Goal: Find contact information: Find specific fact

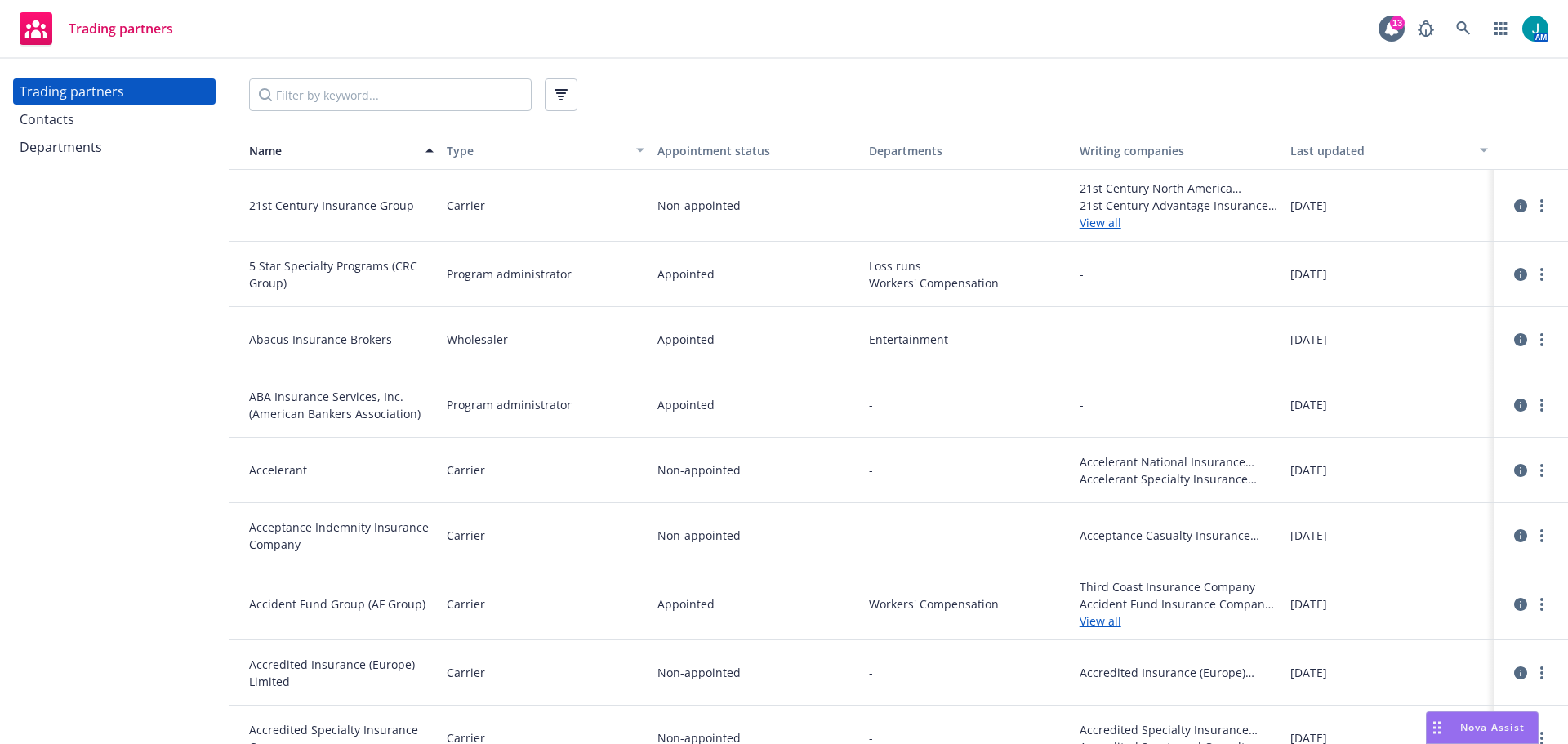
click at [68, 146] on div "Departments" at bounding box center [60, 147] width 82 height 26
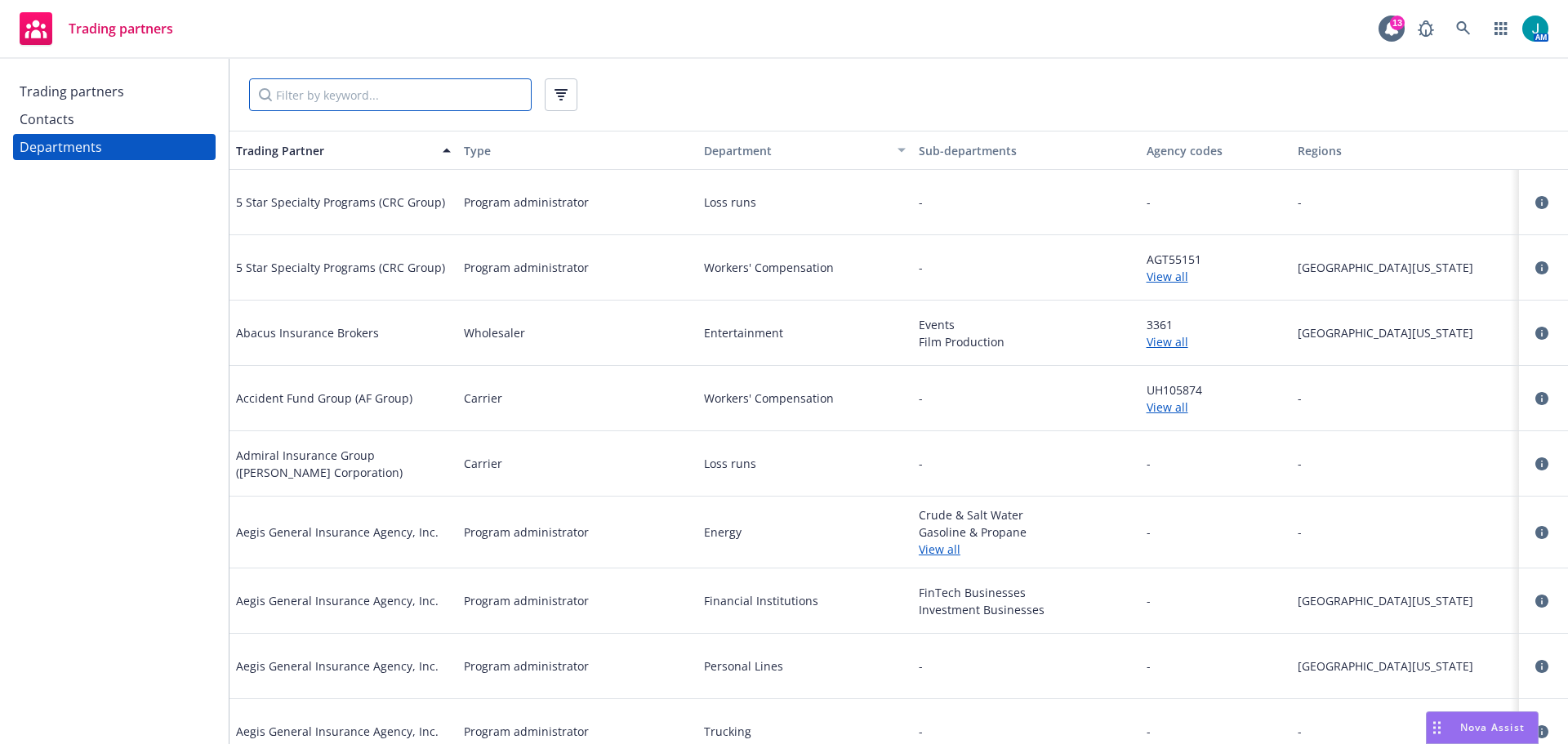
click at [332, 95] on input "Filter by keyword..." at bounding box center [390, 94] width 282 height 32
click at [112, 120] on div "Contacts" at bounding box center [114, 119] width 190 height 26
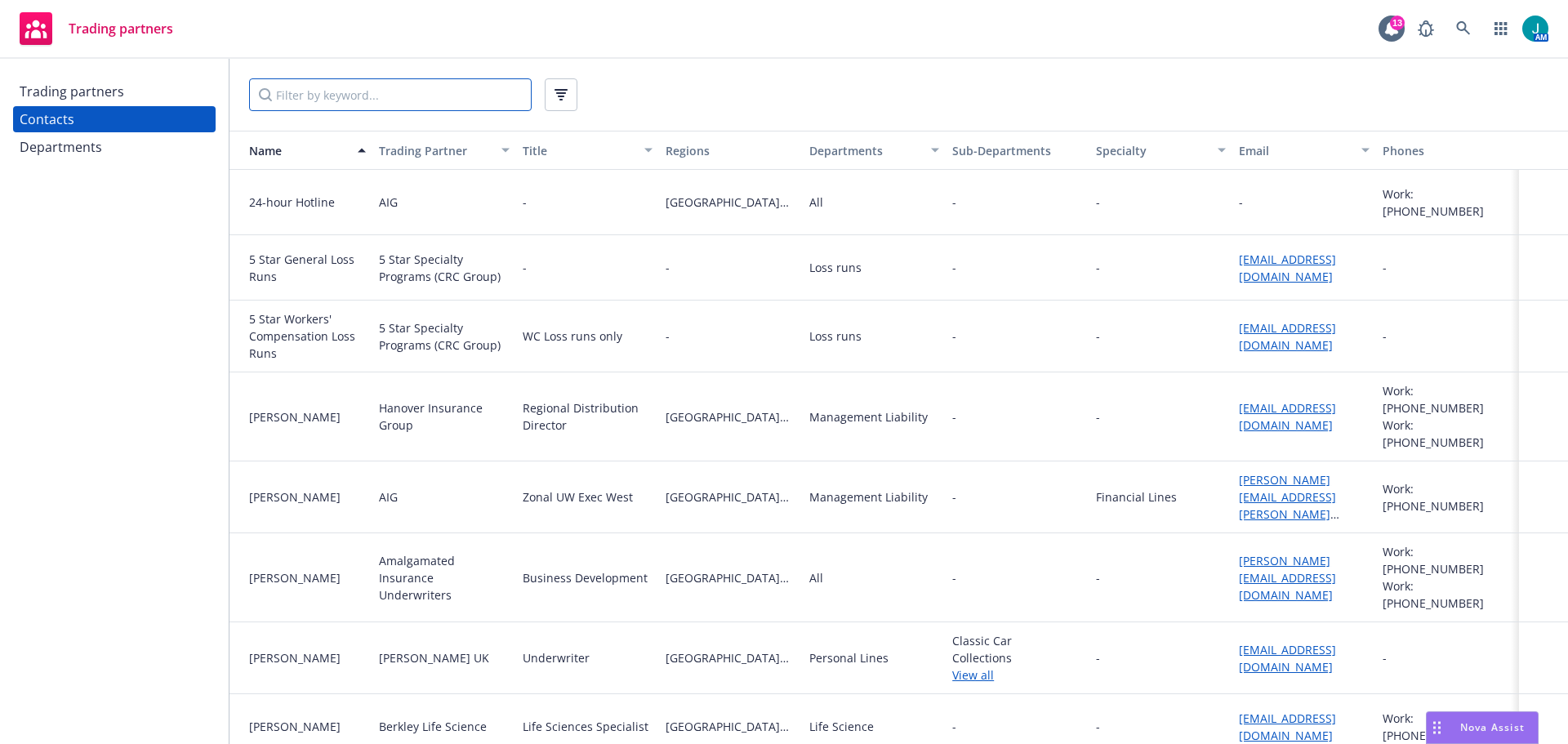
click at [312, 92] on input "Filter by keyword..." at bounding box center [390, 94] width 282 height 32
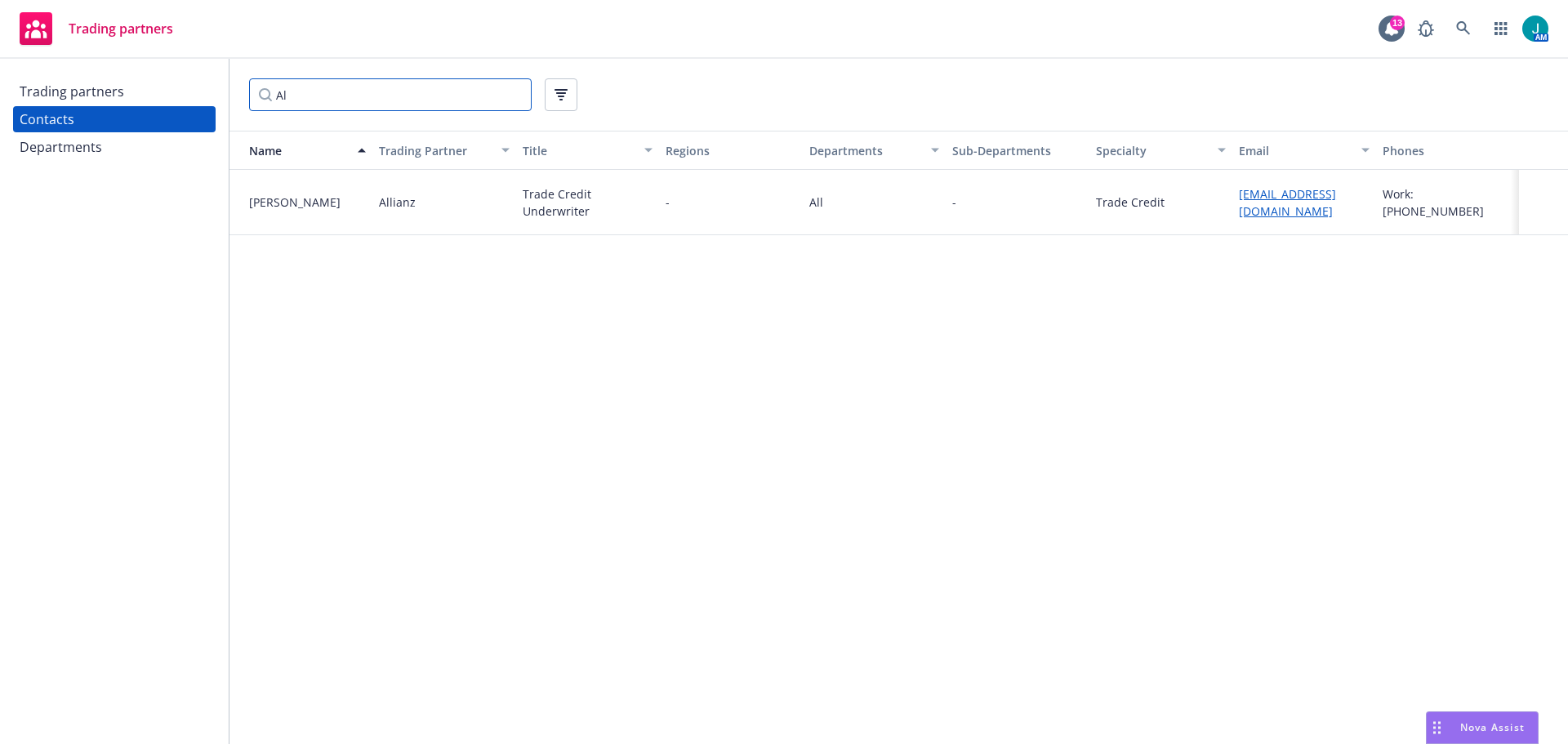
type input "A"
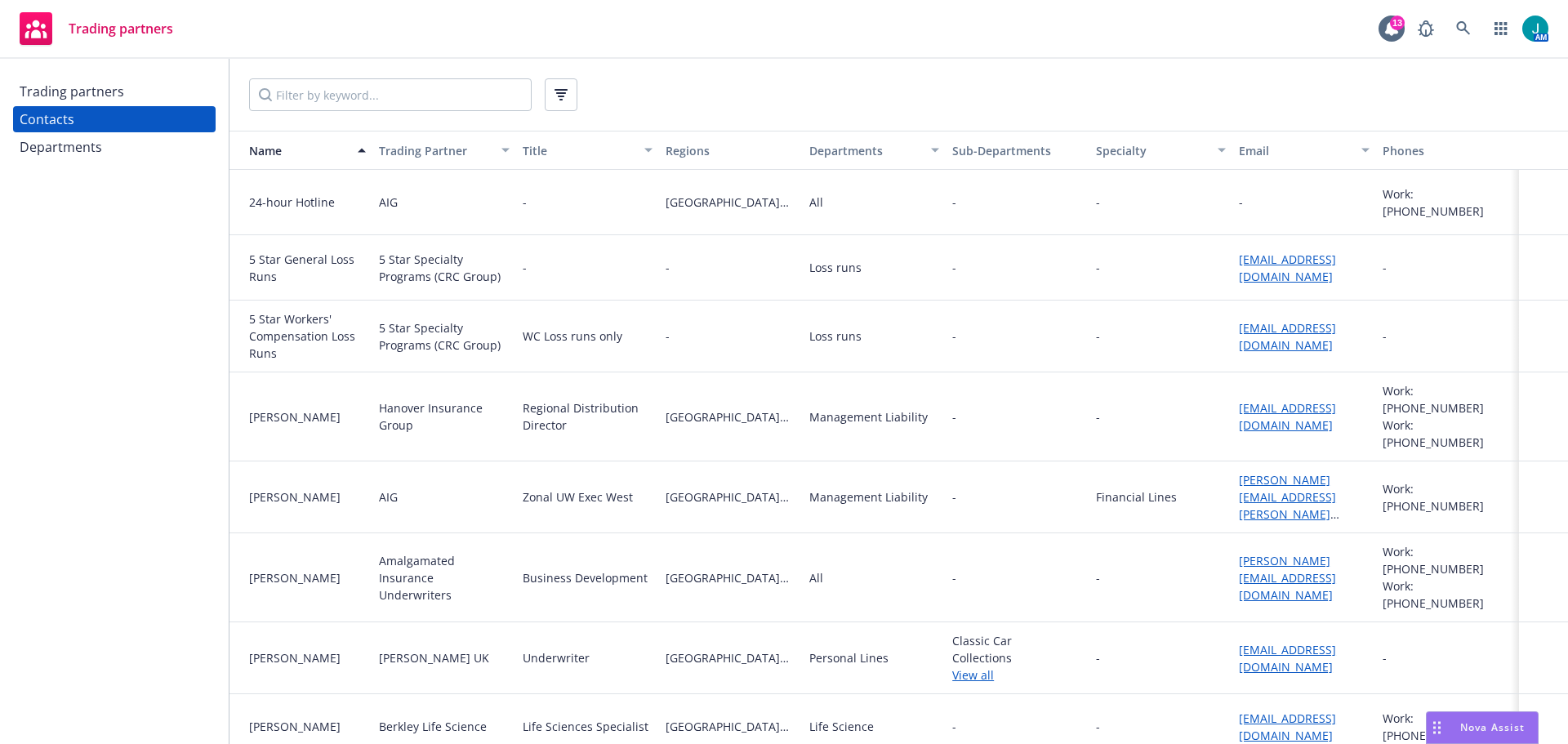
click at [76, 151] on div "Departments" at bounding box center [60, 147] width 82 height 26
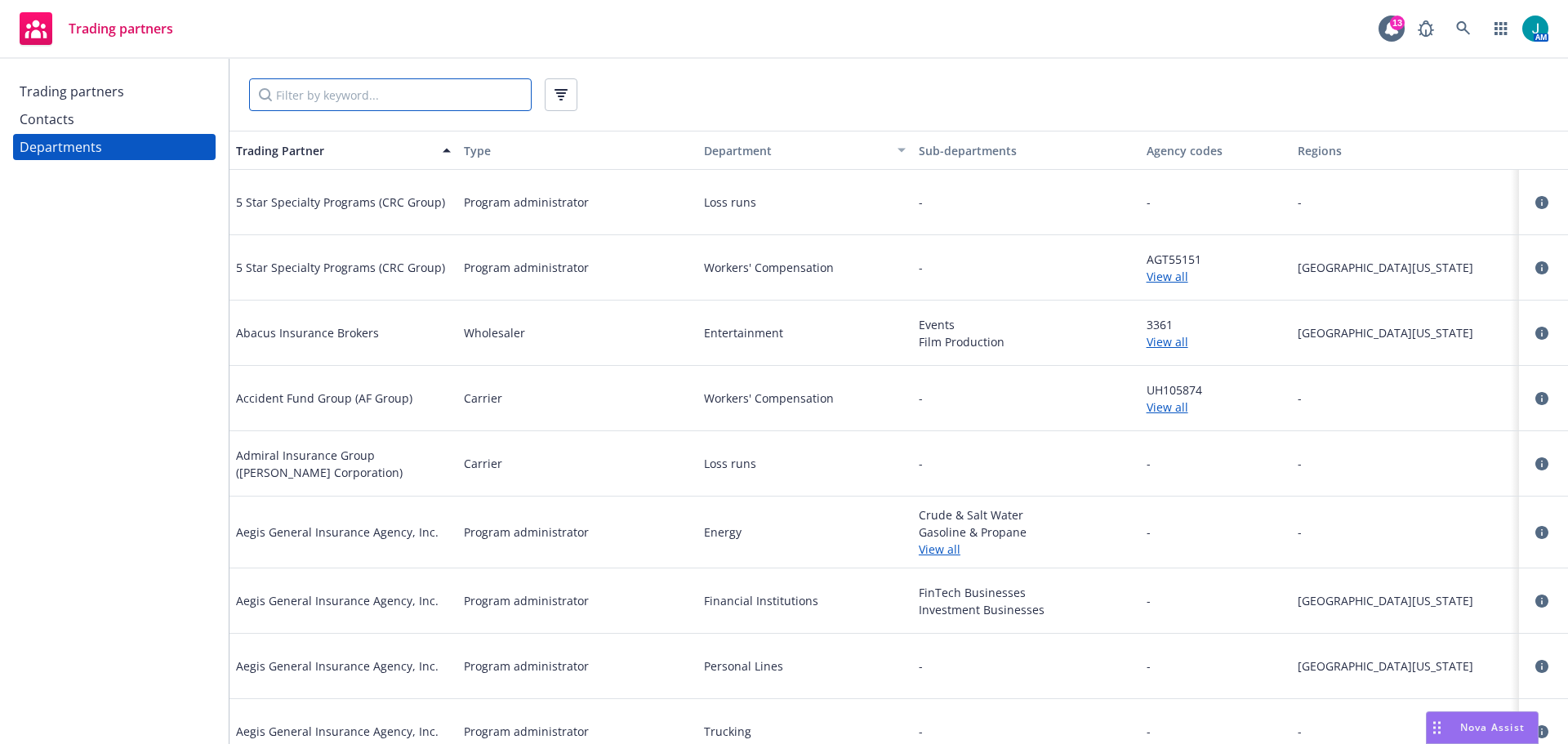
click at [325, 88] on input "Filter by keyword..." at bounding box center [390, 94] width 282 height 32
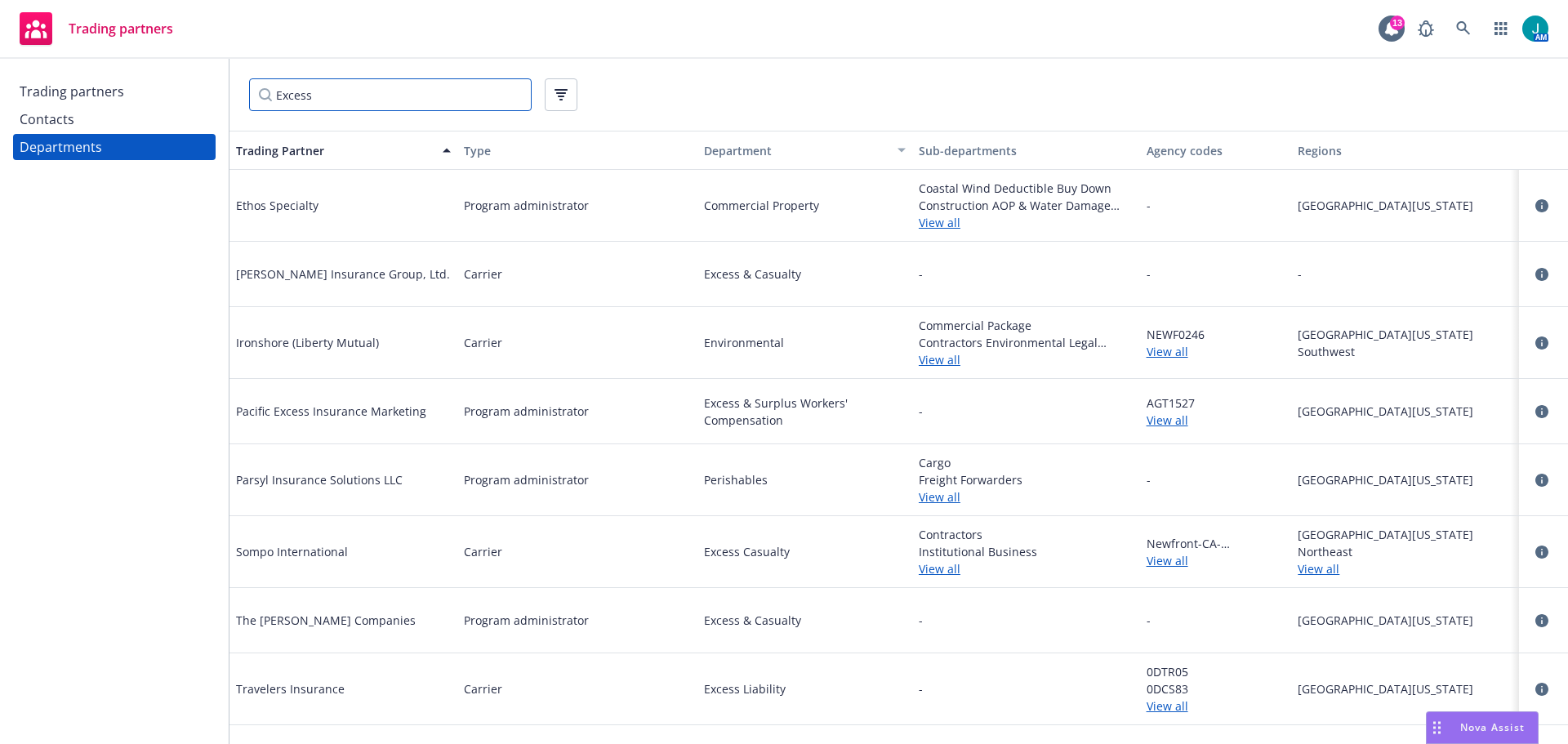
type input "Excess"
click at [80, 121] on div "Contacts" at bounding box center [114, 119] width 190 height 26
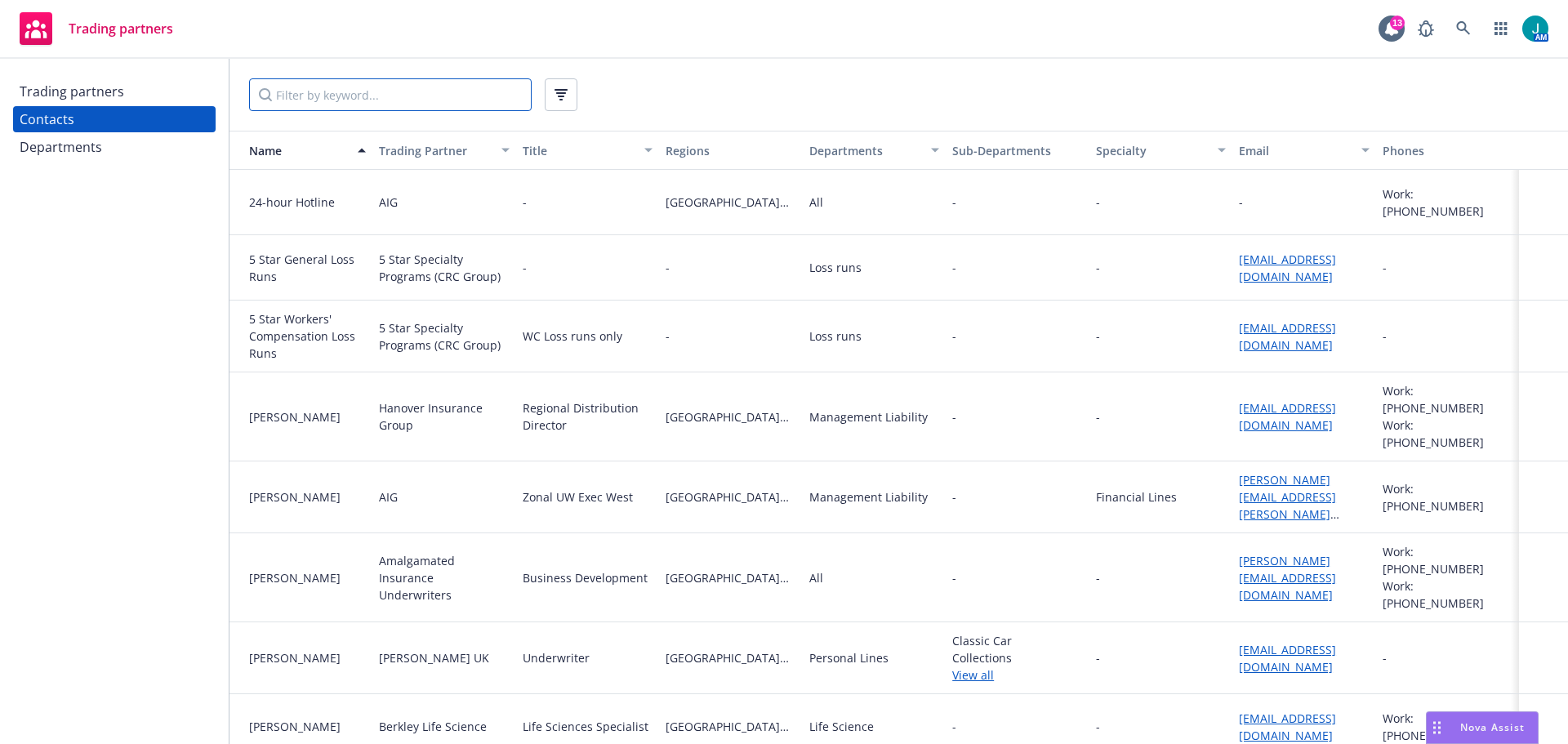
click at [312, 100] on input "Filter by keyword..." at bounding box center [390, 94] width 282 height 32
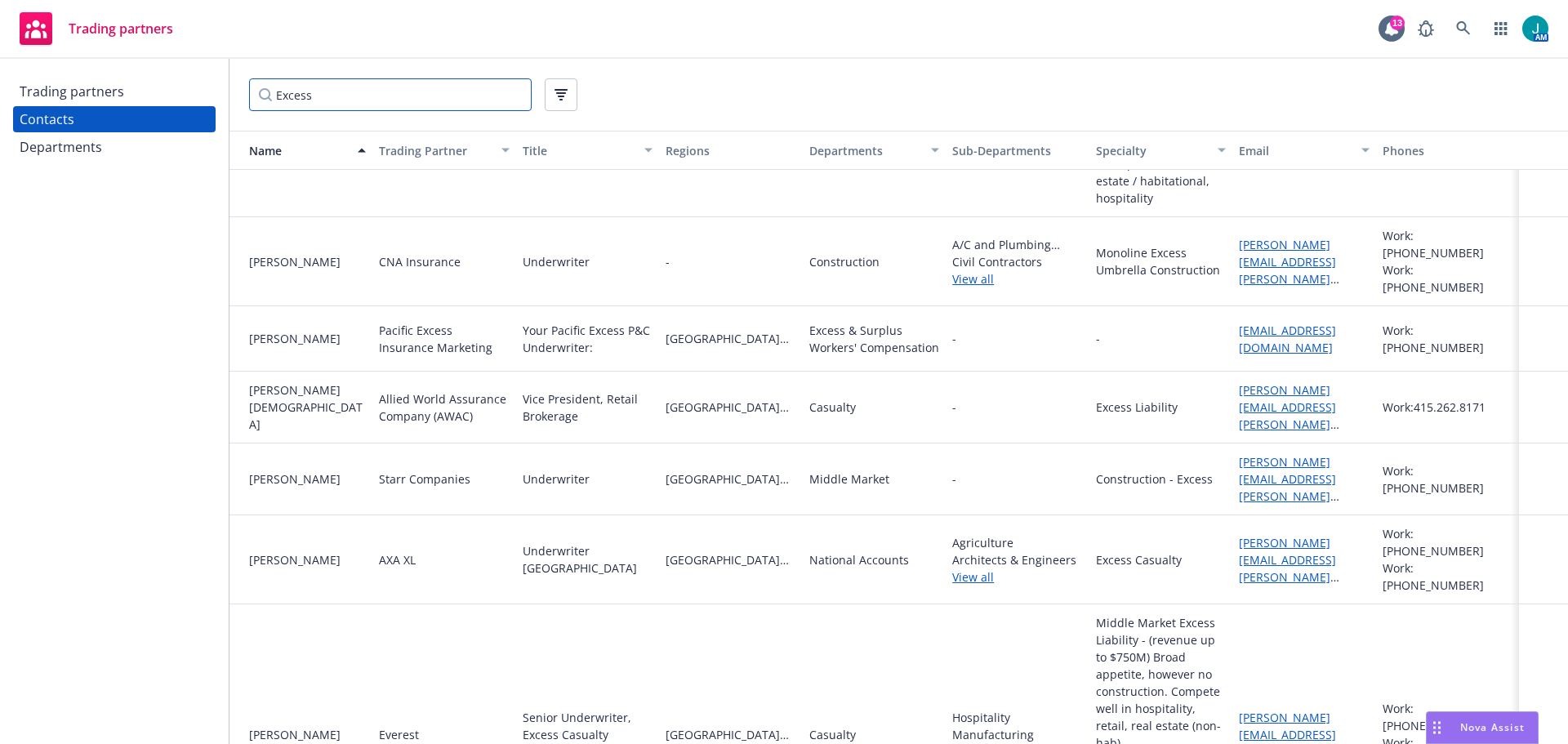
scroll to position [2136, 0]
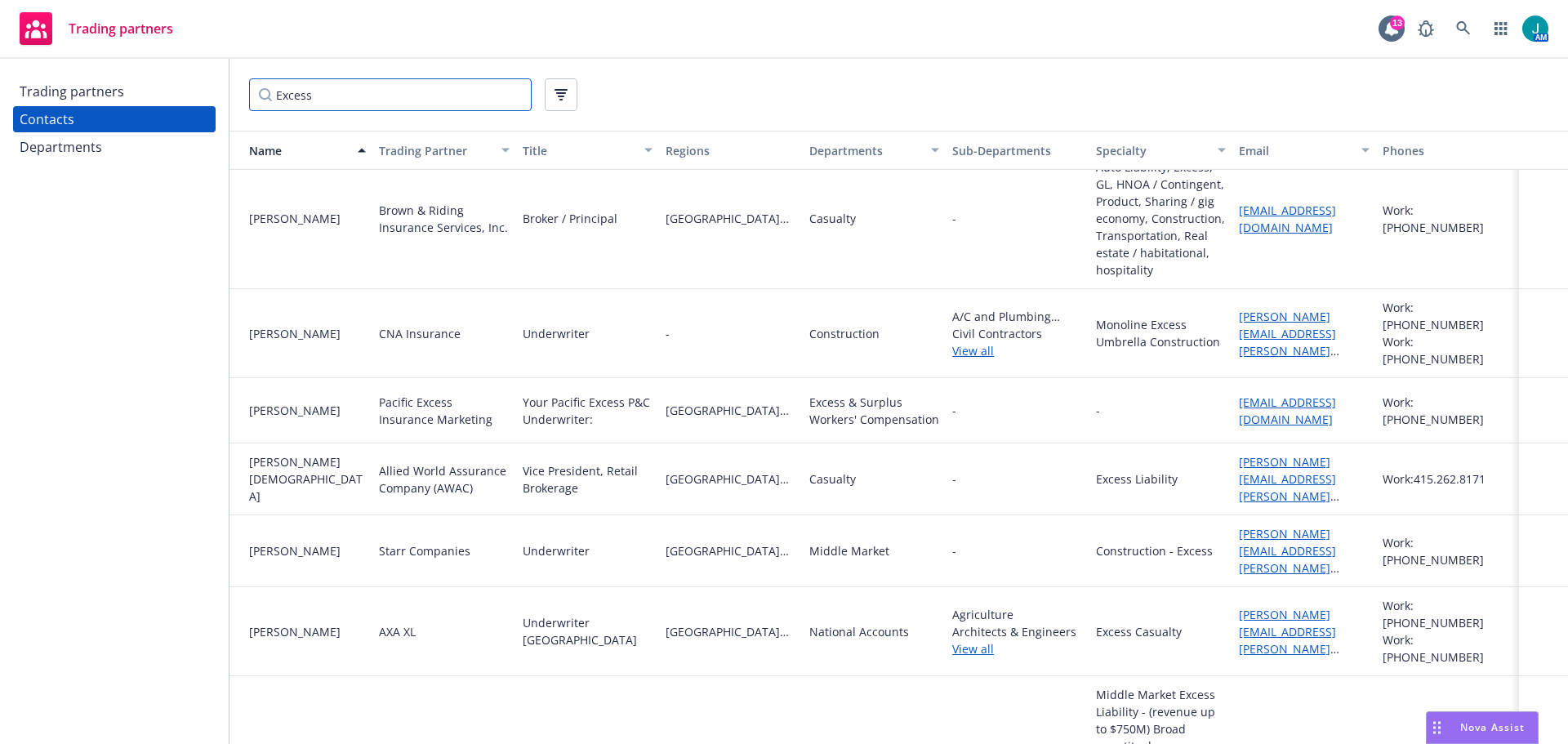
drag, startPoint x: 337, startPoint y: 94, endPoint x: 110, endPoint y: 107, distance: 227.4
click at [110, 106] on div "Trading partners Contacts Departments Excess Name Trading Partner Title Regions…" at bounding box center [784, 401] width 1568 height 685
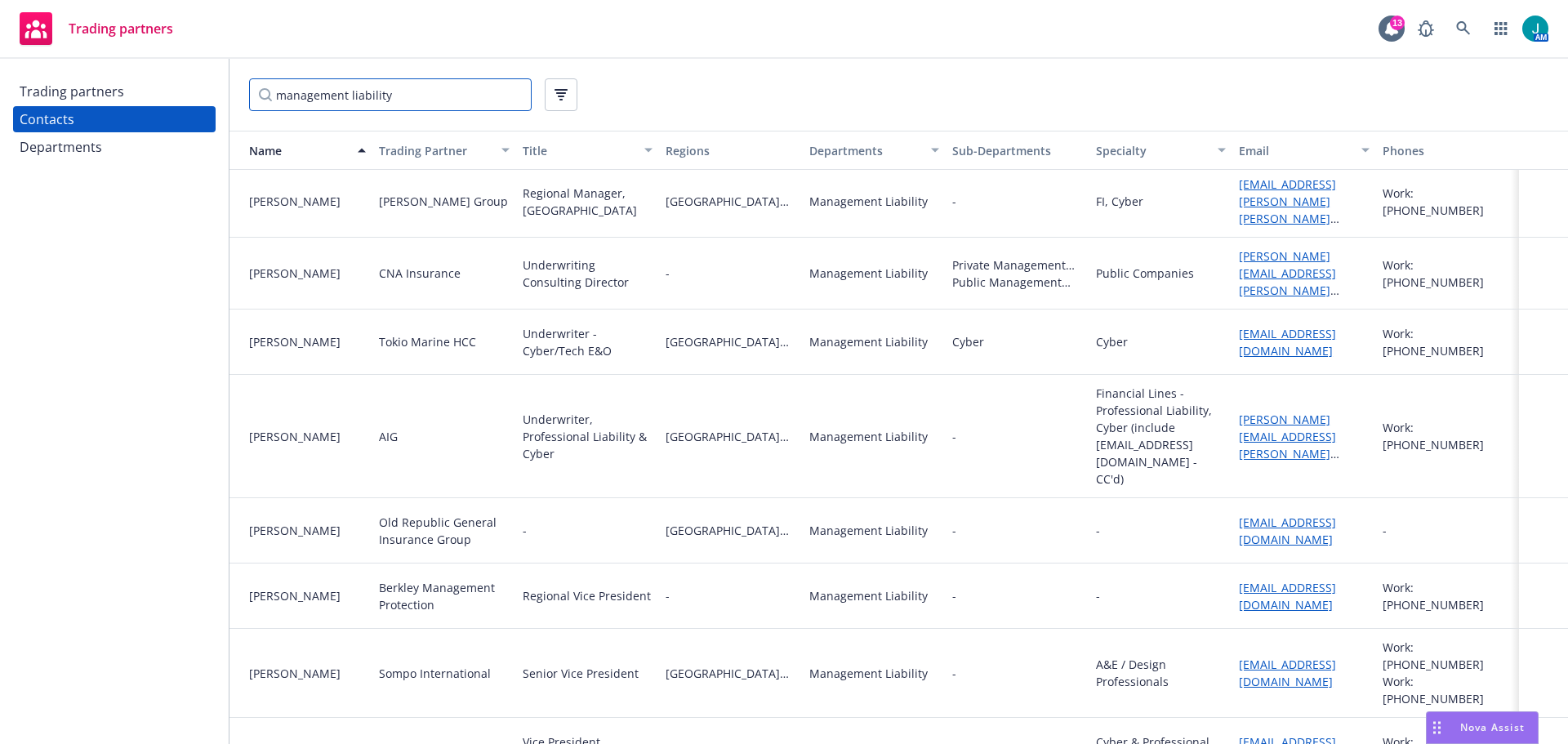
scroll to position [12411, 0]
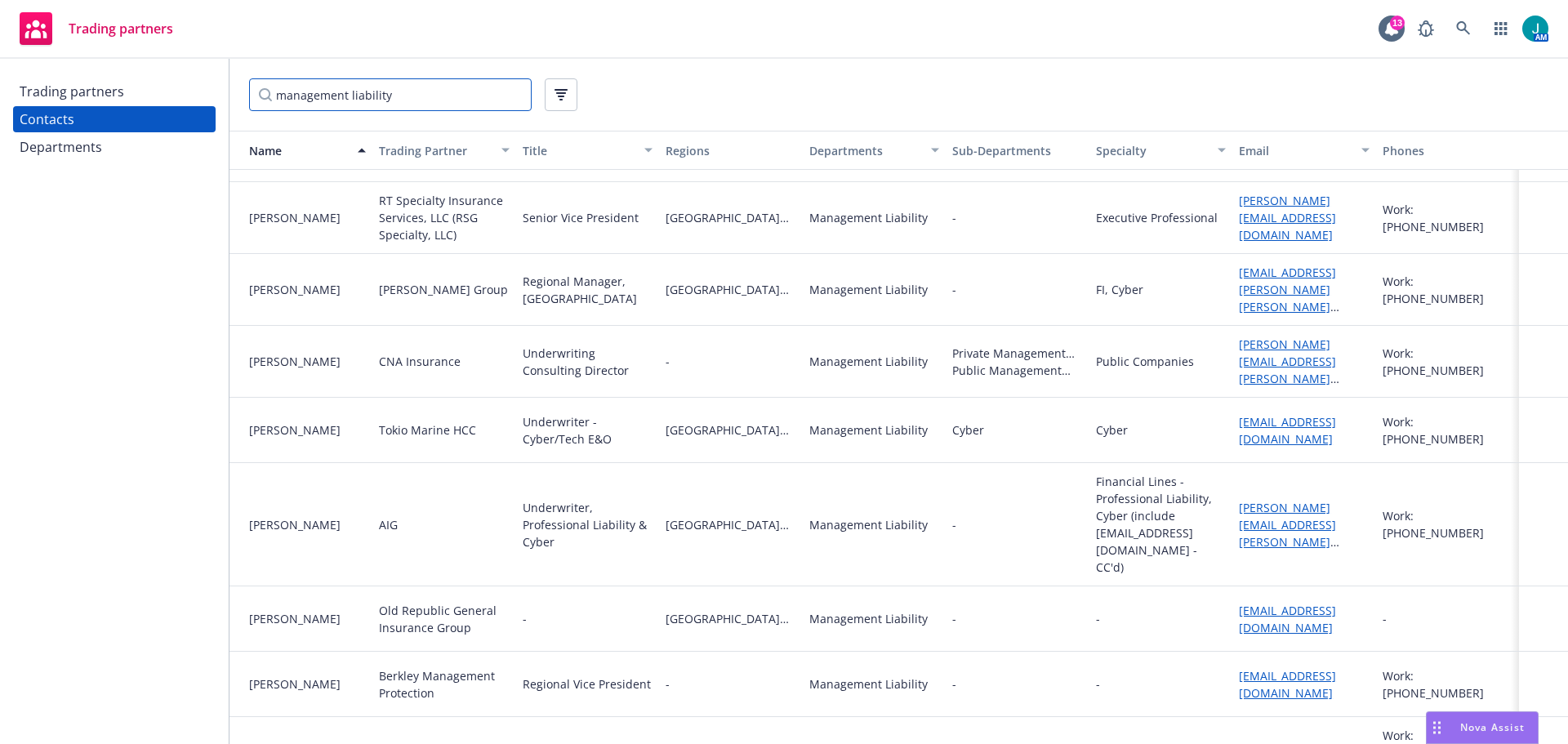
type input "management liability"
drag, startPoint x: 1230, startPoint y: 347, endPoint x: 1344, endPoint y: 357, distance: 114.4
click at [1344, 357] on div "[PERSON_NAME][EMAIL_ADDRESS][PERSON_NAME][DOMAIN_NAME]" at bounding box center [1304, 361] width 143 height 72
copy link "[PERSON_NAME][EMAIL_ADDRESS][PERSON_NAME][DOMAIN_NAME]"
drag, startPoint x: 417, startPoint y: 93, endPoint x: 105, endPoint y: 95, distance: 312.0
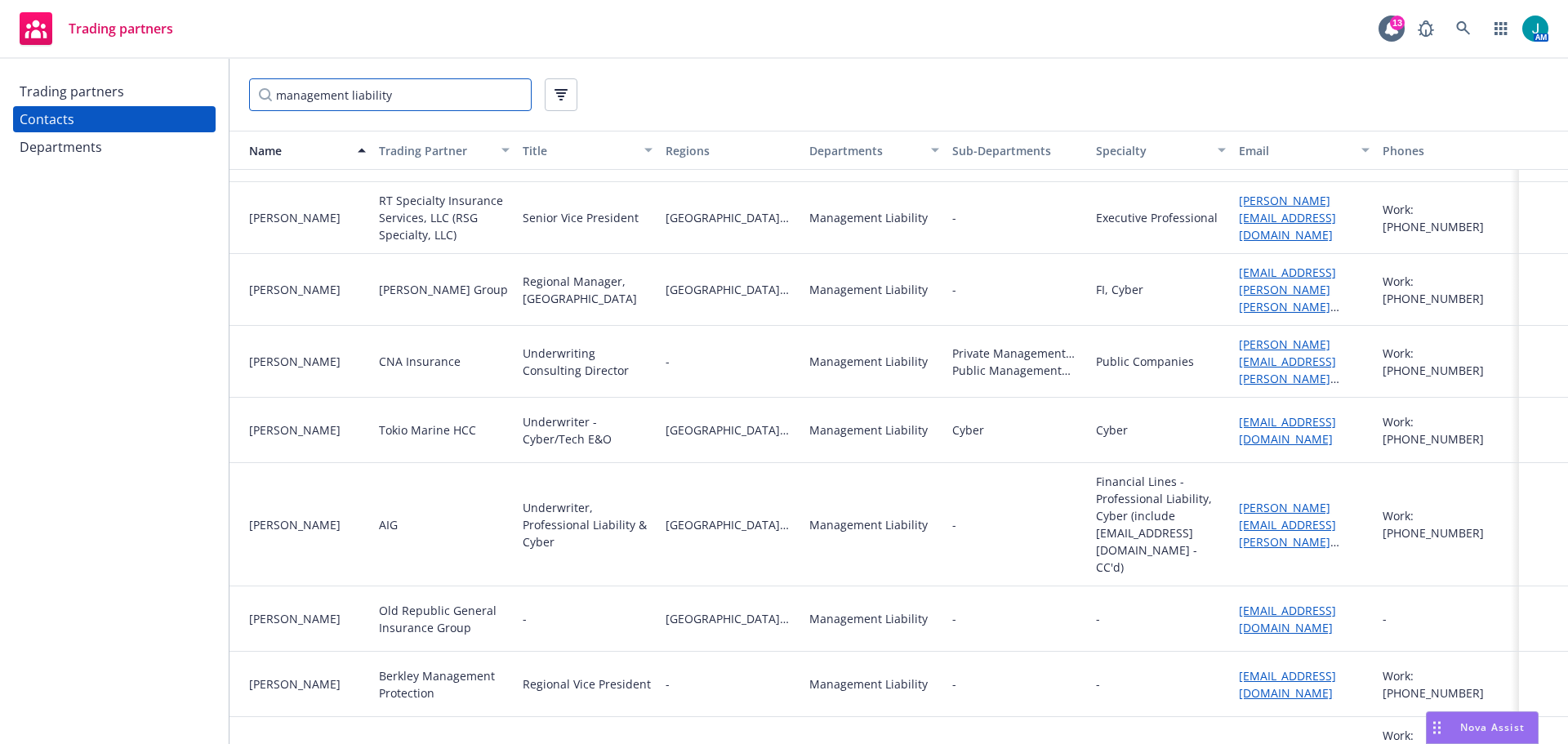
click at [105, 95] on div "Trading partners Contacts Departments management liability Name Trading Partner…" at bounding box center [784, 401] width 1568 height 685
click at [77, 91] on div "Trading partners" at bounding box center [71, 91] width 105 height 26
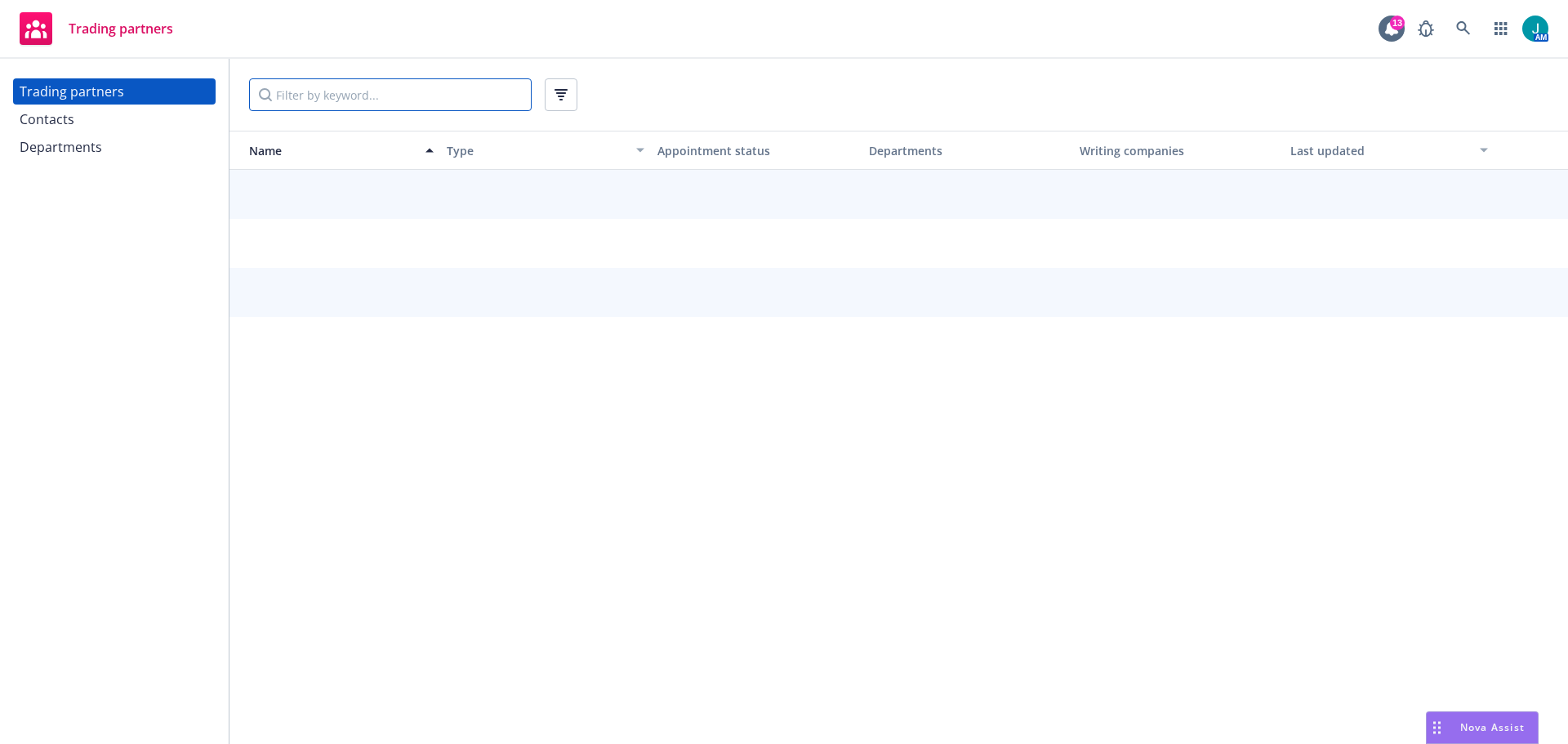
click at [280, 94] on input "Filter by keyword..." at bounding box center [390, 94] width 282 height 32
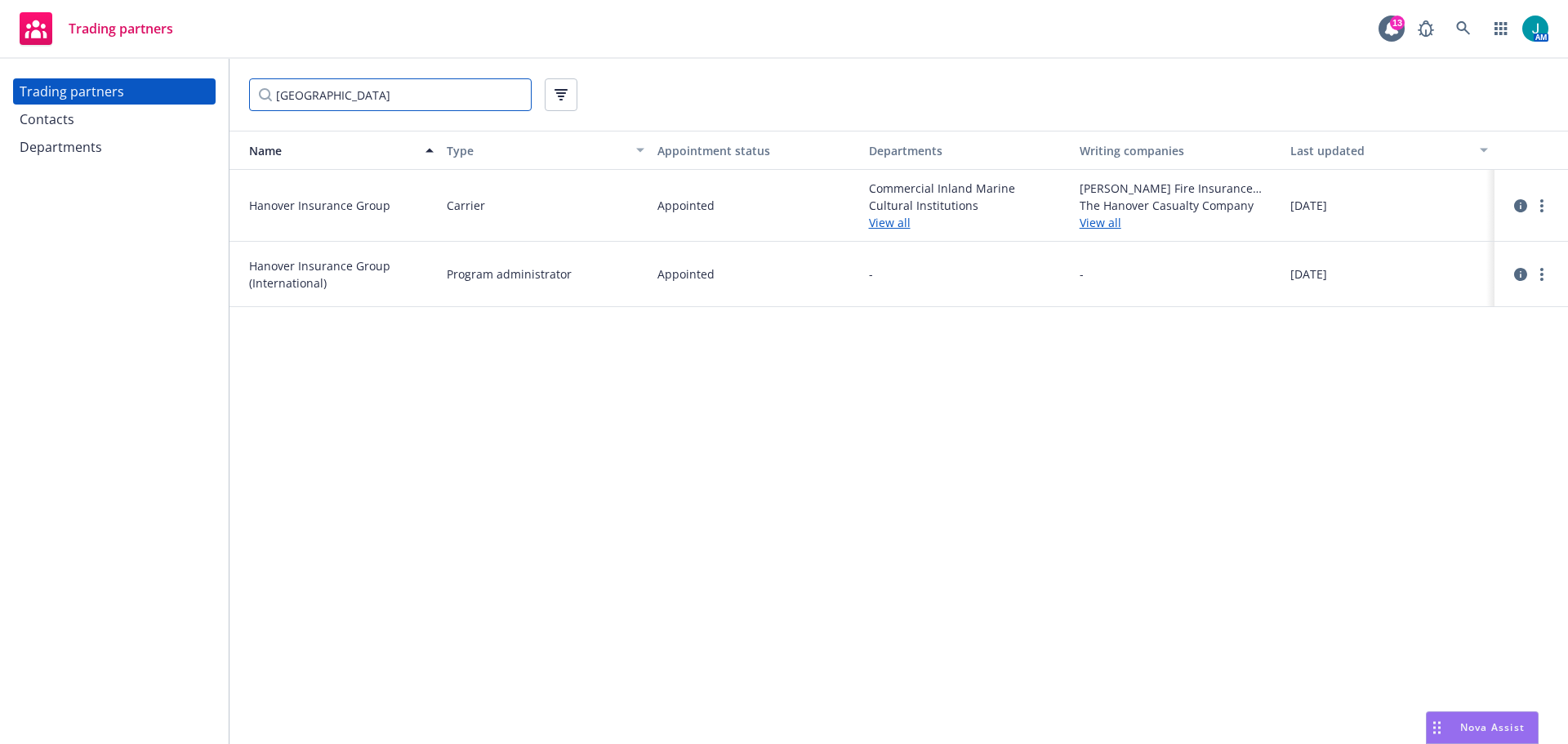
type input "[GEOGRAPHIC_DATA]"
click at [896, 224] on link "View all" at bounding box center [967, 223] width 197 height 17
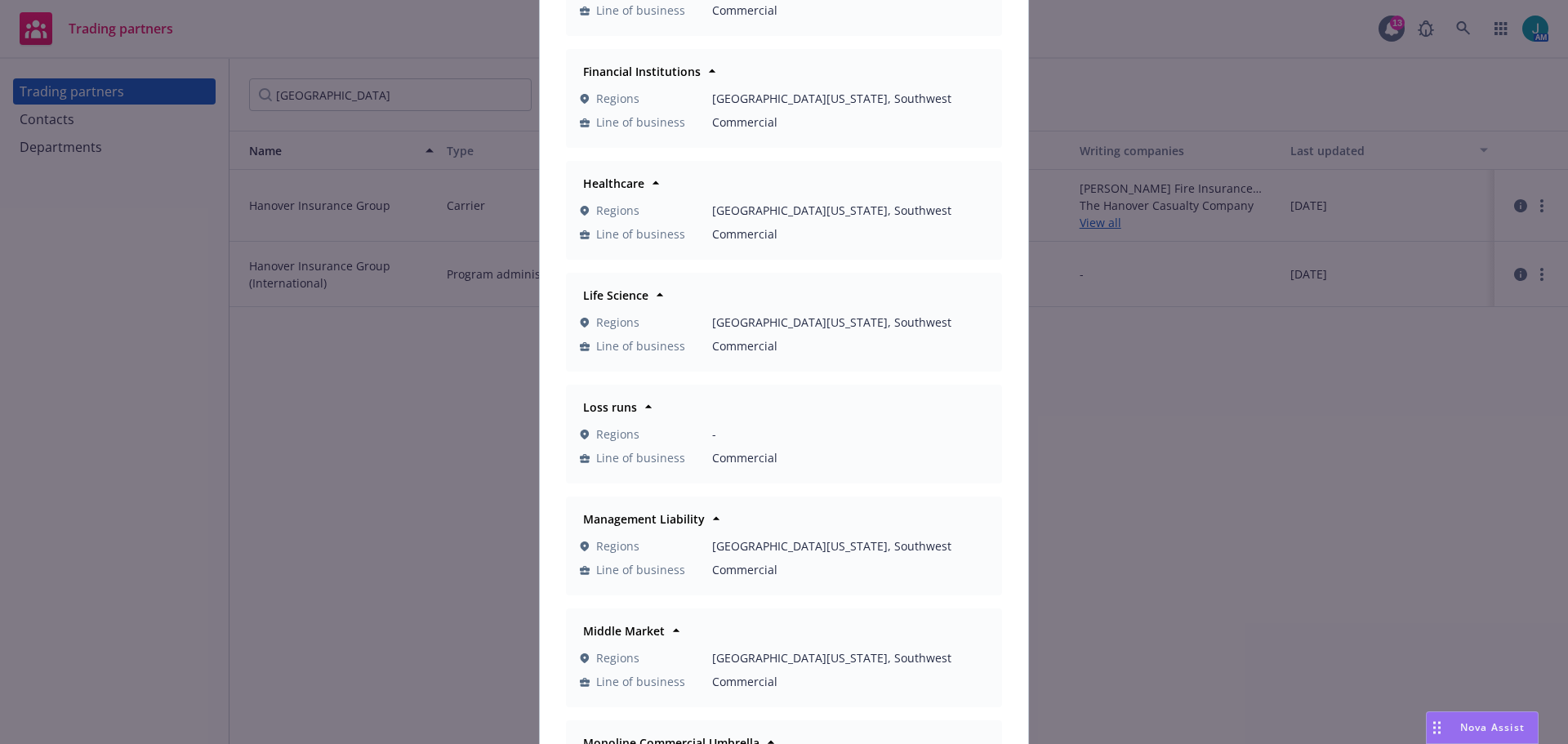
scroll to position [408, 0]
drag, startPoint x: 614, startPoint y: 550, endPoint x: 631, endPoint y: 572, distance: 27.8
click at [616, 554] on span "Regions" at bounding box center [617, 545] width 43 height 17
click at [631, 572] on span "Line of business" at bounding box center [640, 569] width 89 height 17
click at [762, 564] on span "Commercial" at bounding box center [850, 569] width 276 height 17
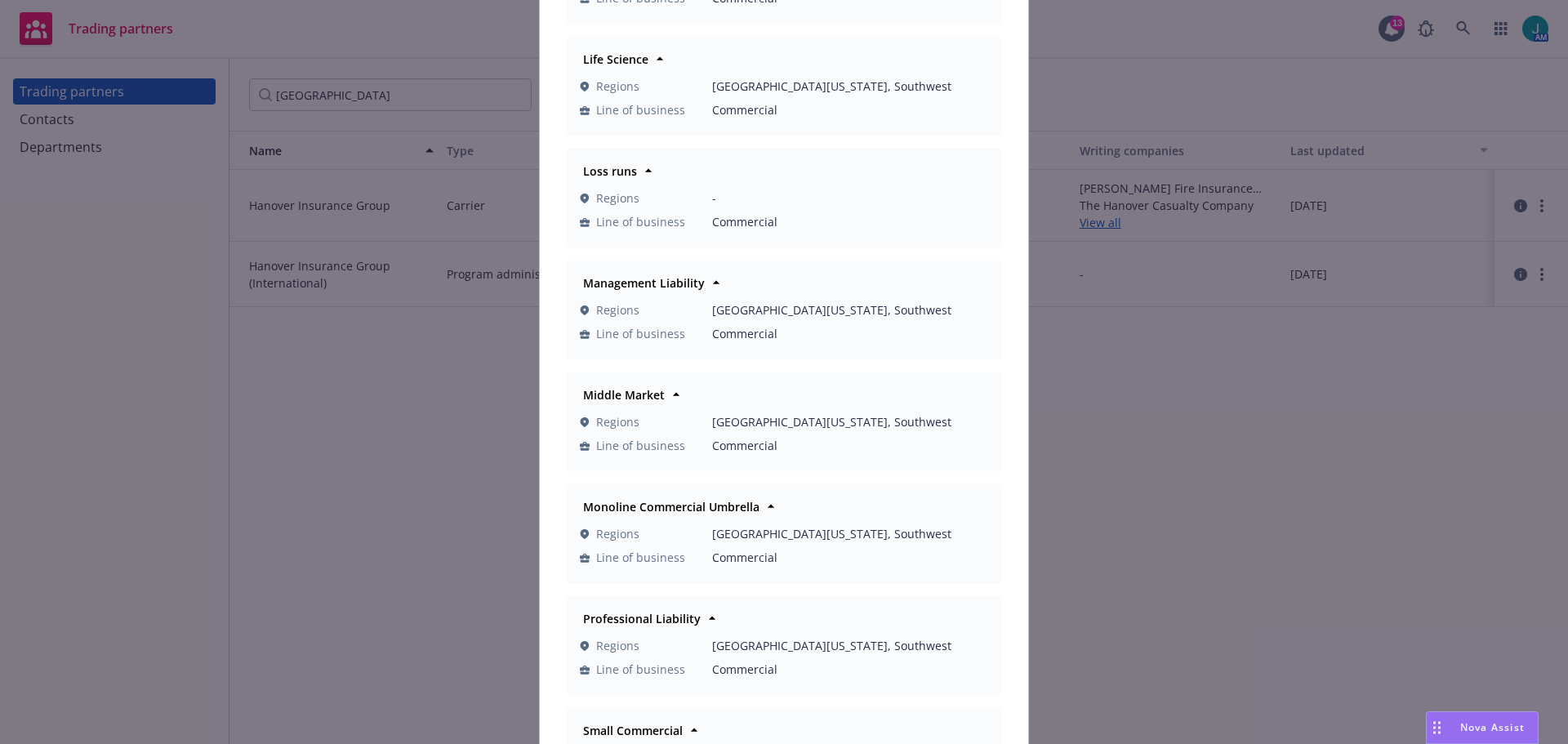
scroll to position [654, 0]
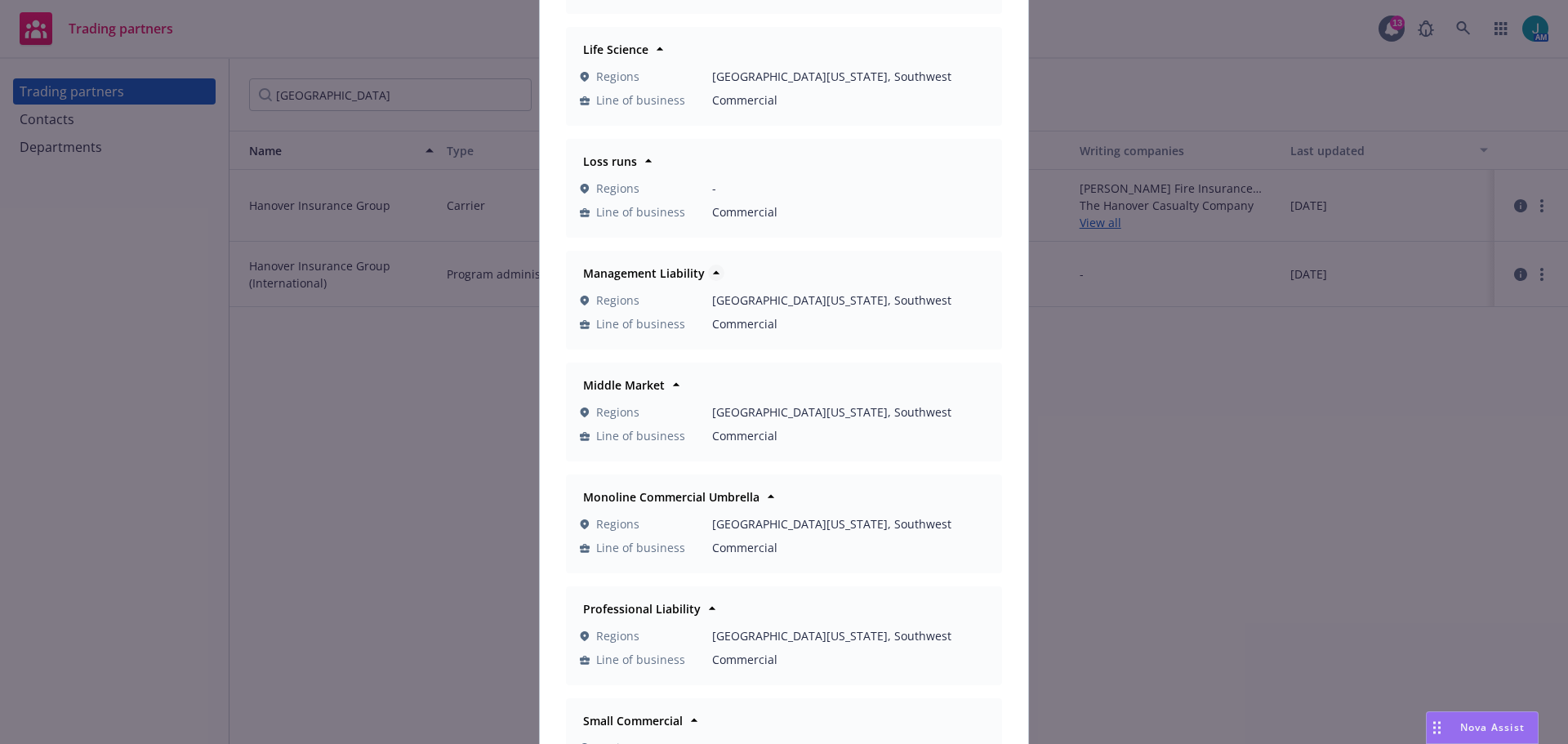
click at [708, 272] on icon at bounding box center [716, 272] width 16 height 16
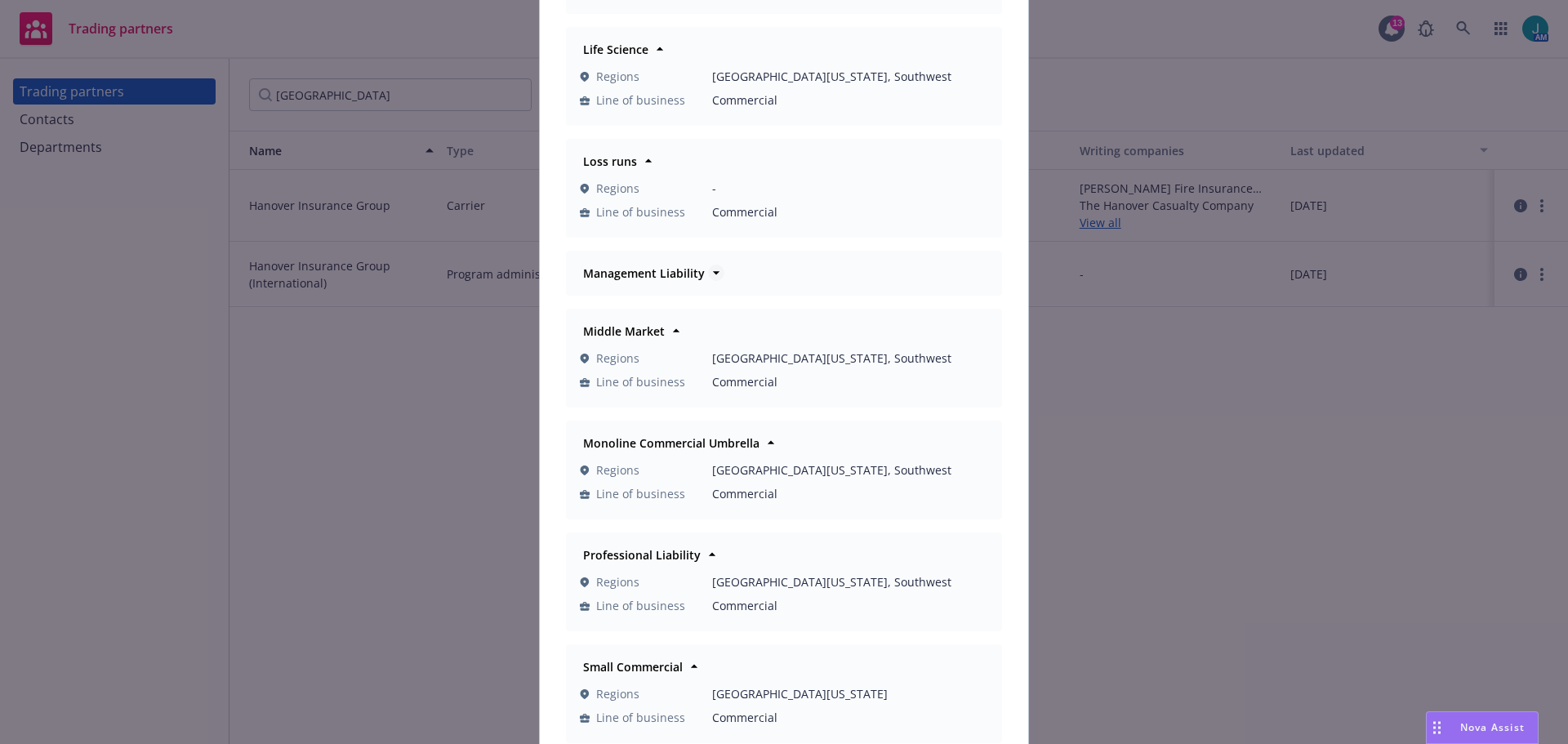
click at [708, 273] on icon at bounding box center [716, 272] width 16 height 16
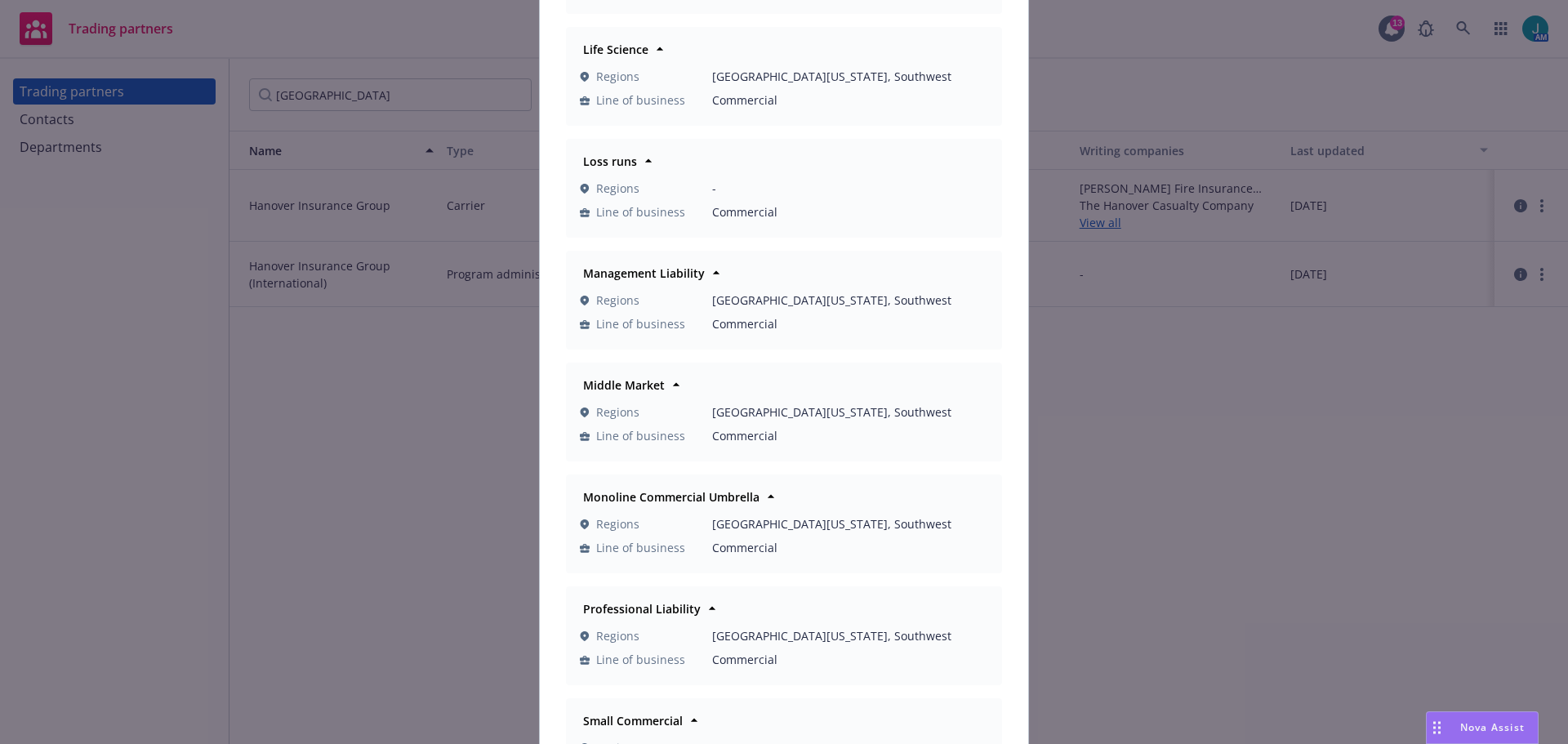
click at [1146, 463] on div "Departments Commercial Inland Marine Regions [GEOGRAPHIC_DATA][US_STATE] Line o…" at bounding box center [784, 372] width 1568 height 744
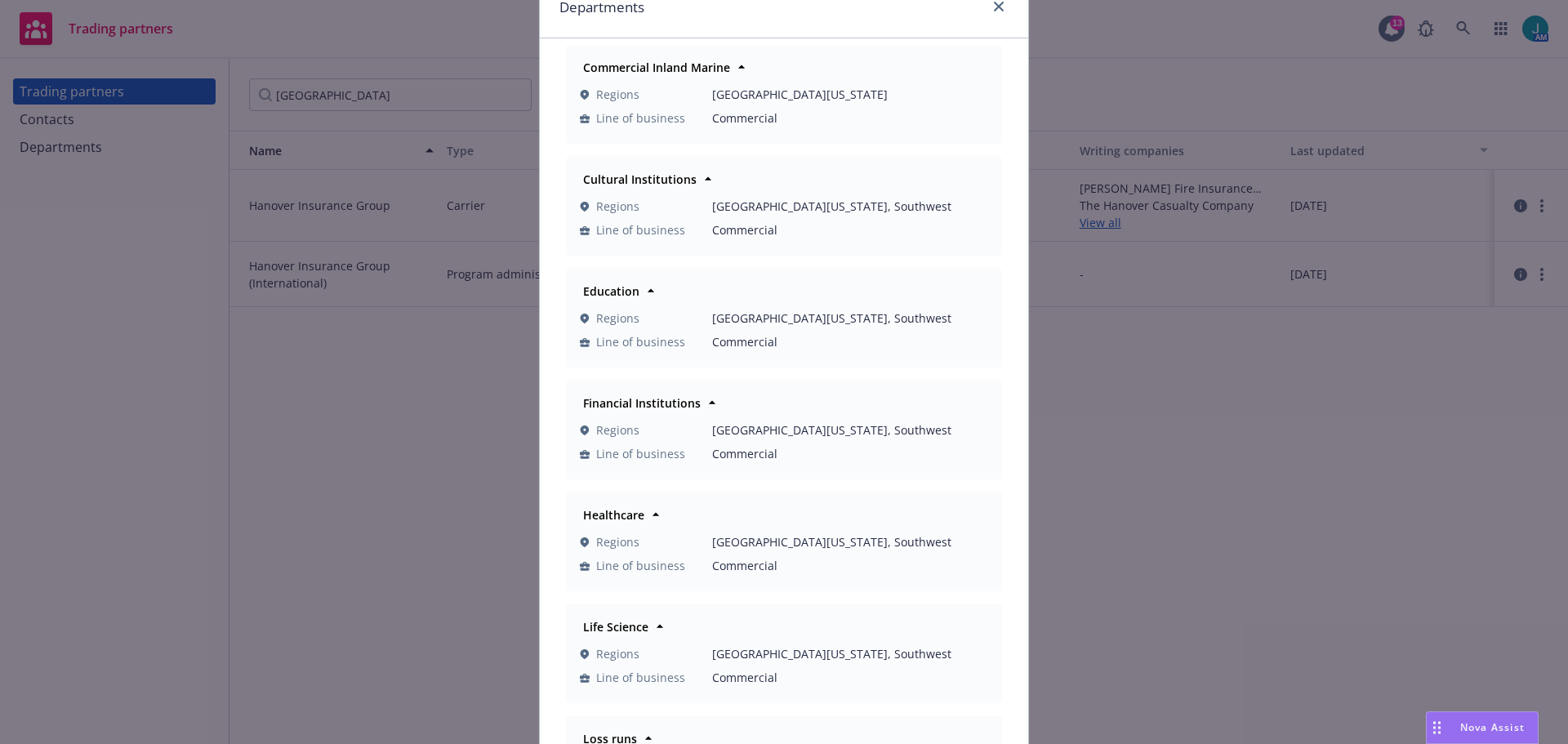
scroll to position [0, 0]
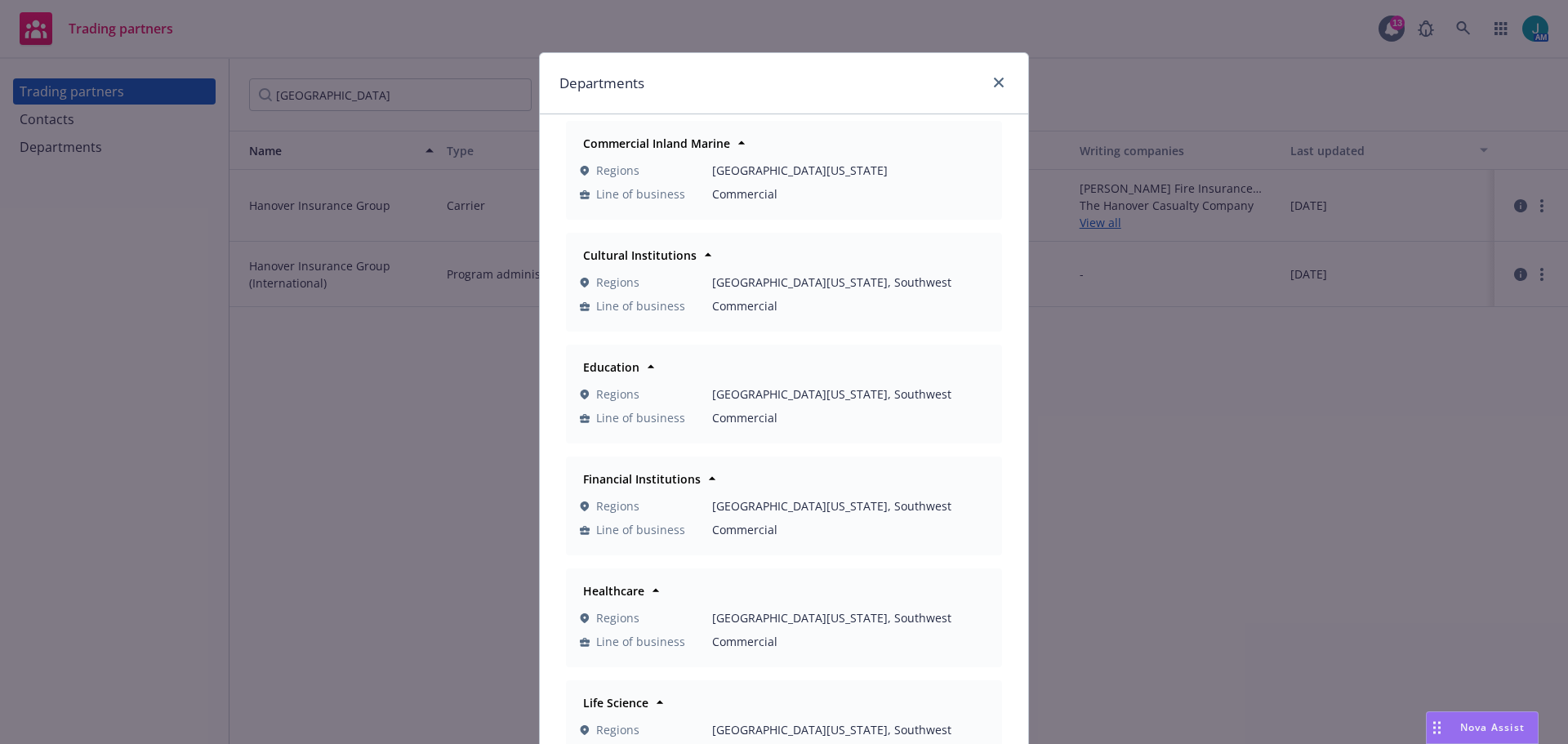
click at [994, 94] on div "Departments" at bounding box center [784, 83] width 489 height 61
drag, startPoint x: 993, startPoint y: 86, endPoint x: 1236, endPoint y: 145, distance: 250.1
click at [993, 87] on icon "close" at bounding box center [999, 82] width 10 height 10
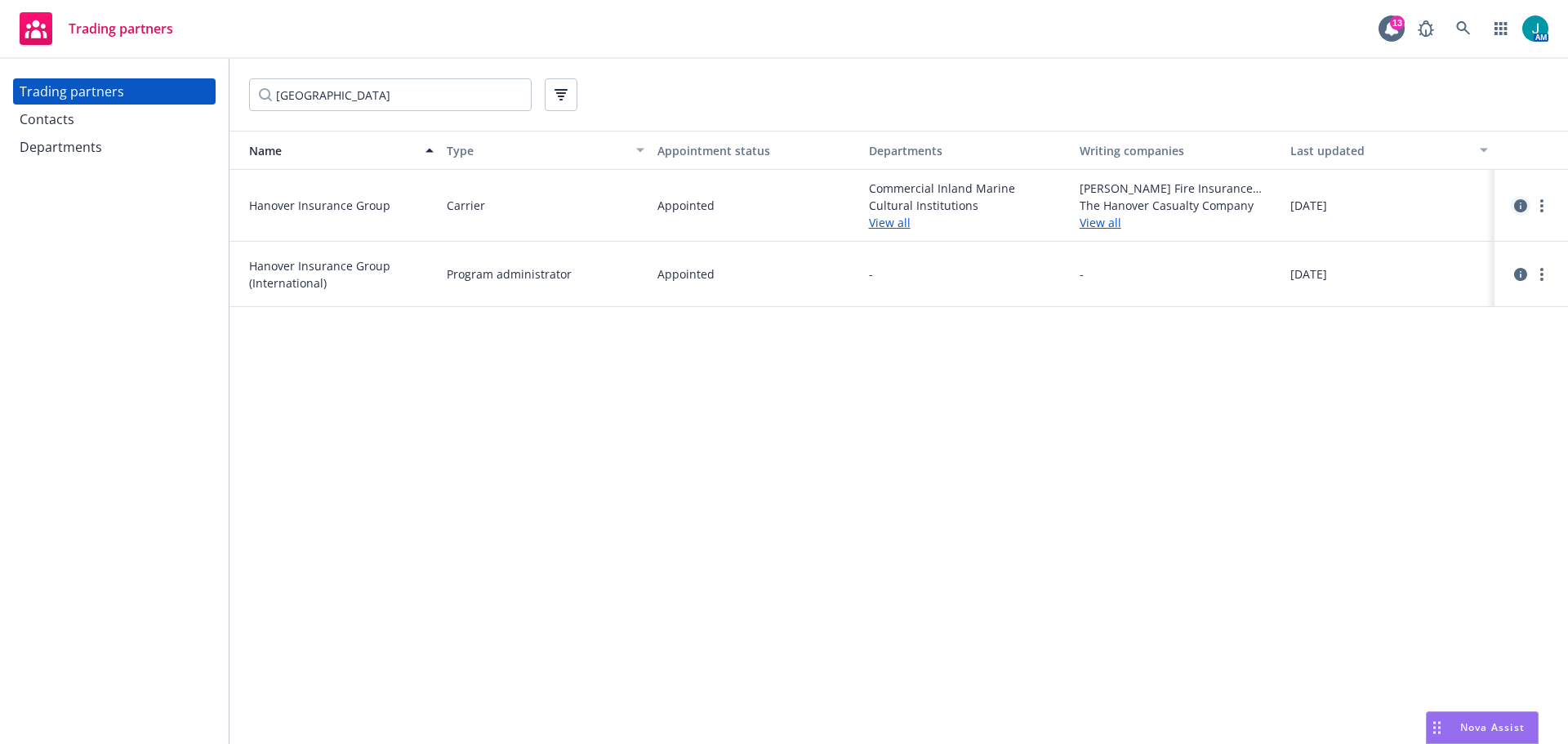
click at [1514, 207] on icon "circleInformation" at bounding box center [1520, 205] width 13 height 13
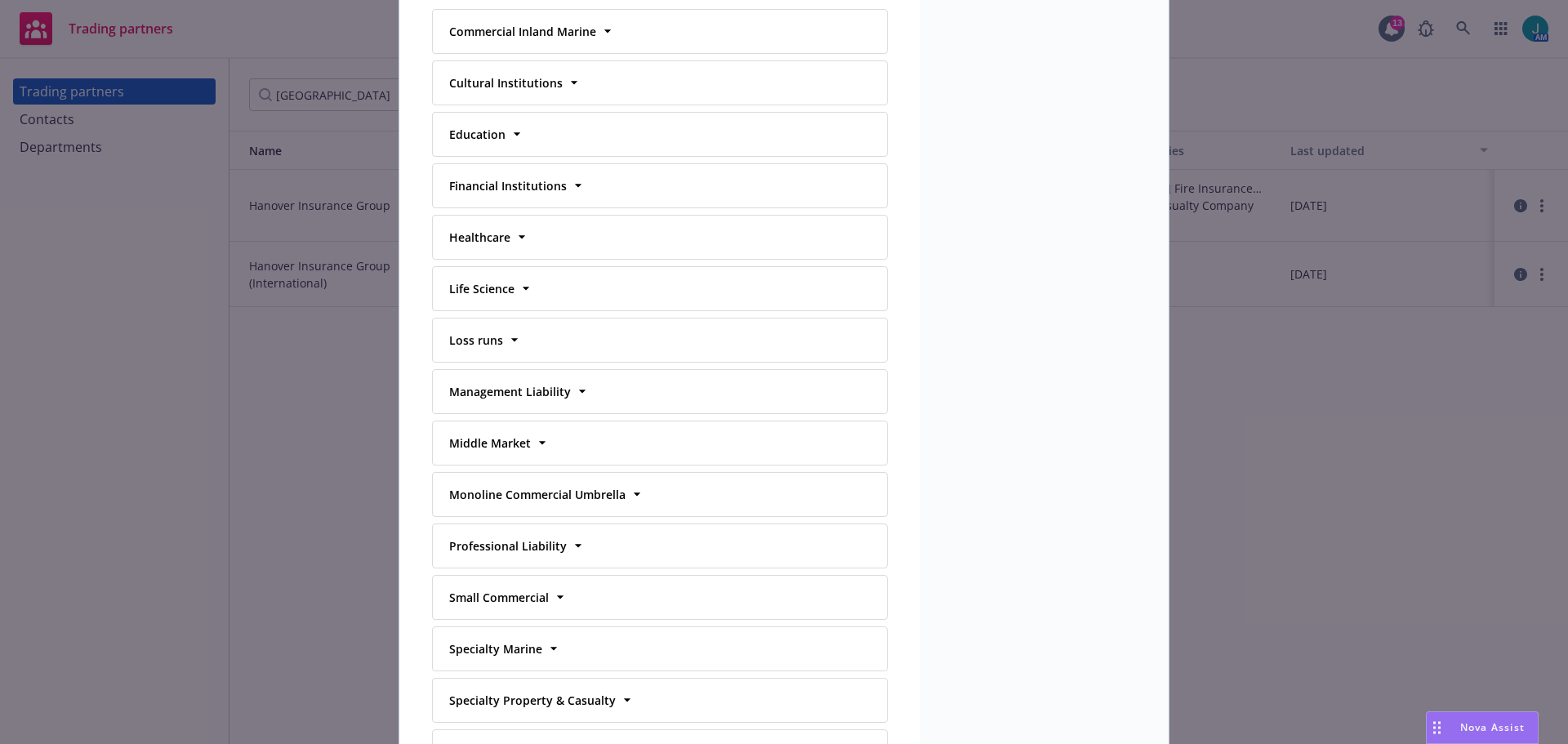
scroll to position [654, 0]
click at [579, 390] on icon at bounding box center [582, 390] width 7 height 3
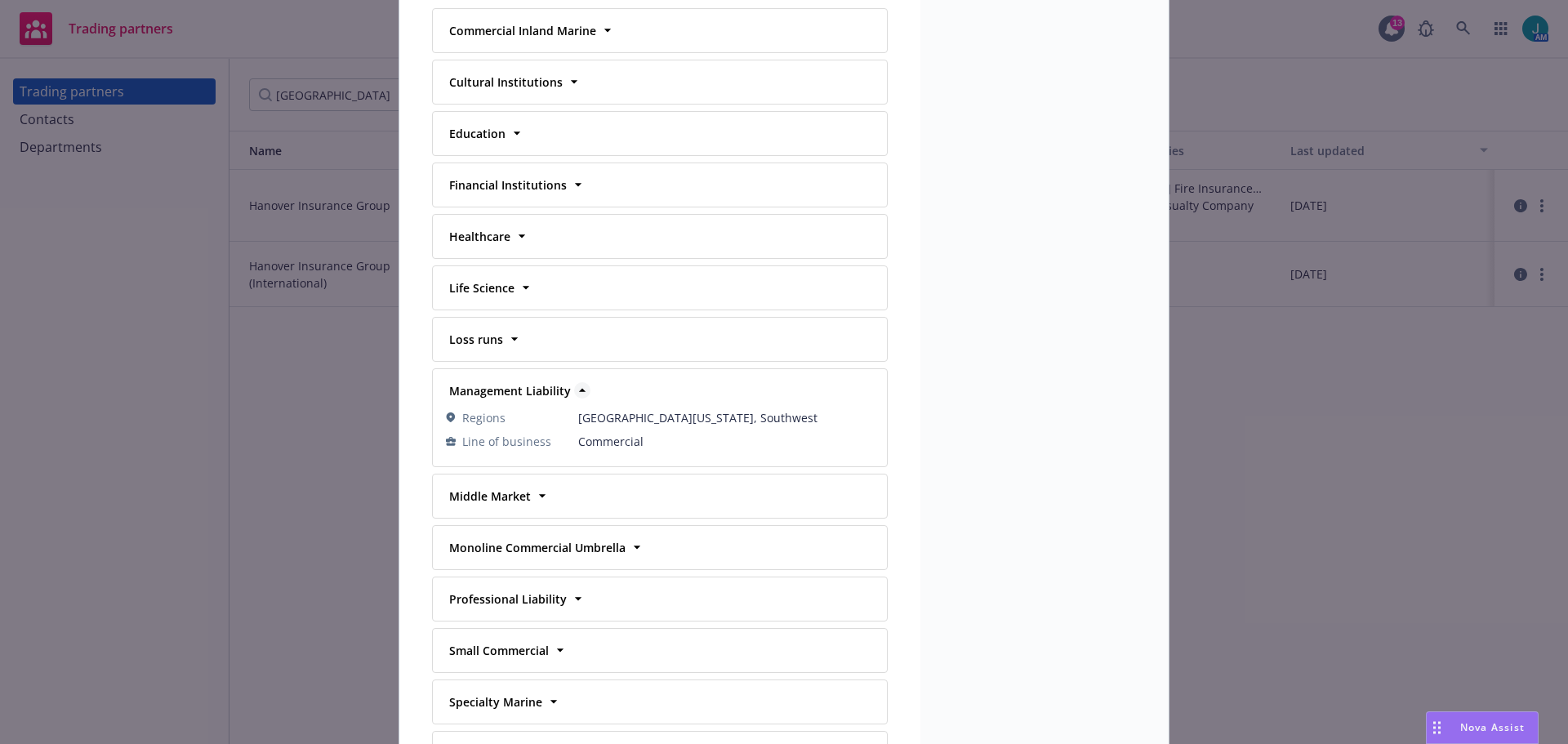
click at [579, 390] on icon at bounding box center [582, 389] width 7 height 3
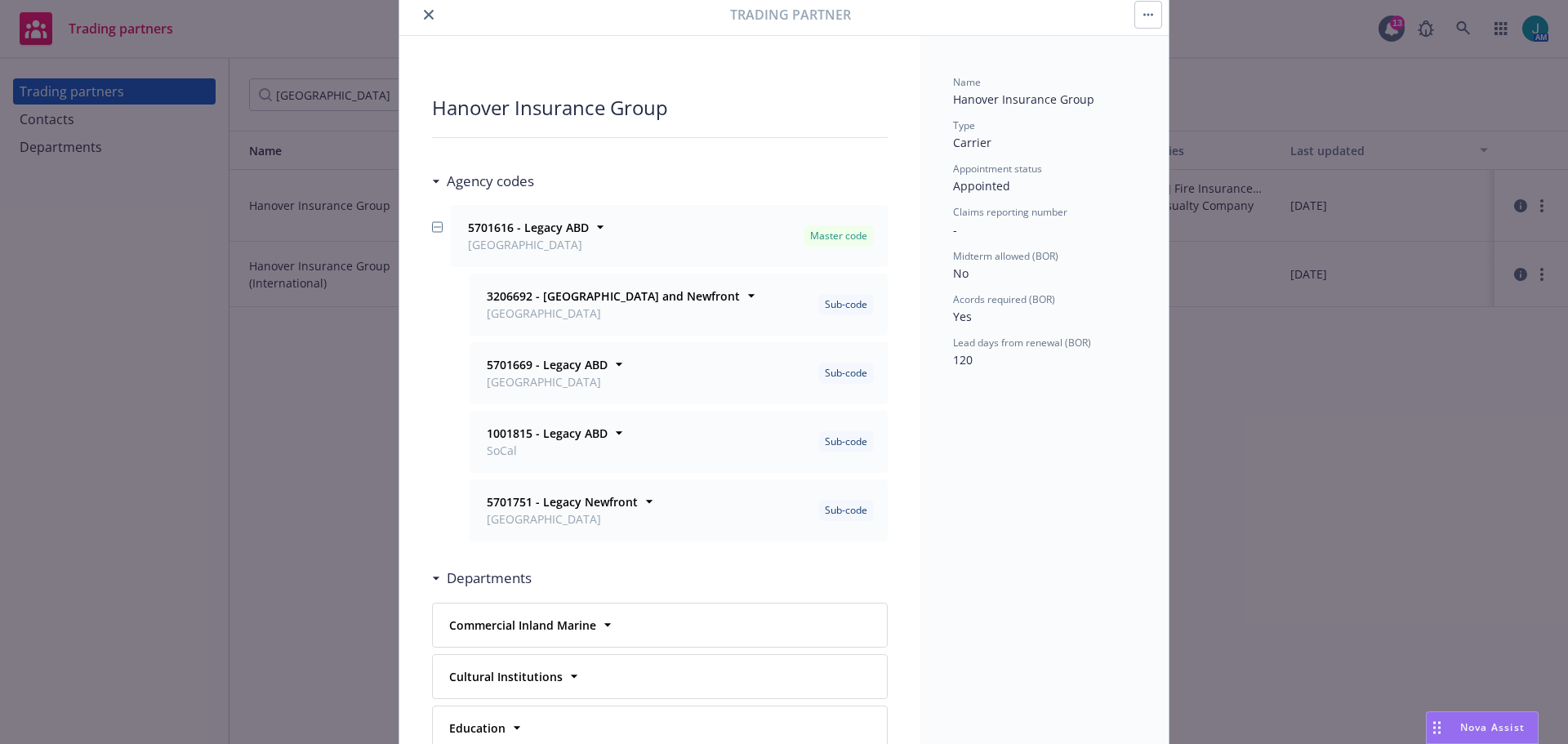
scroll to position [0, 0]
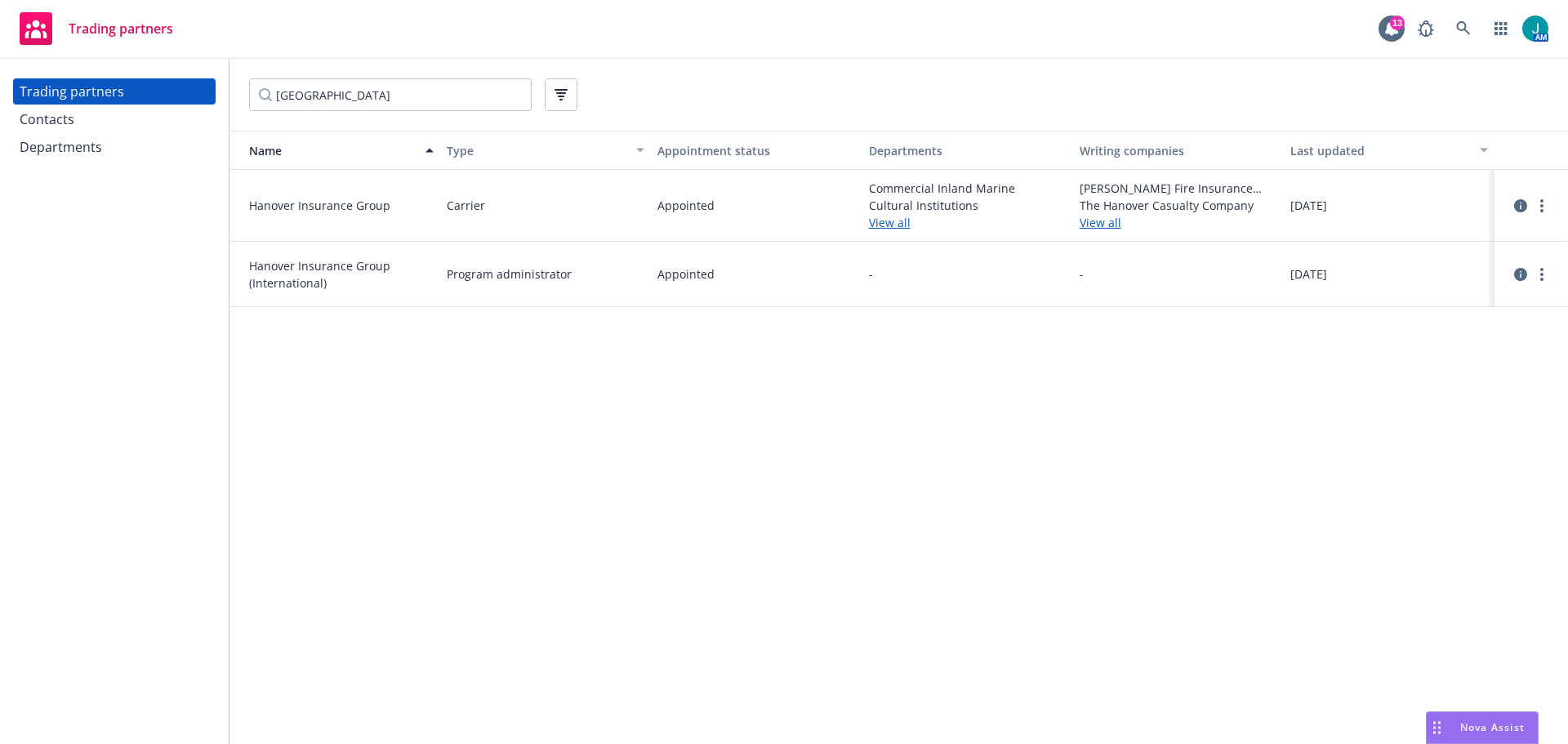
click at [77, 123] on div "Contacts" at bounding box center [114, 119] width 190 height 26
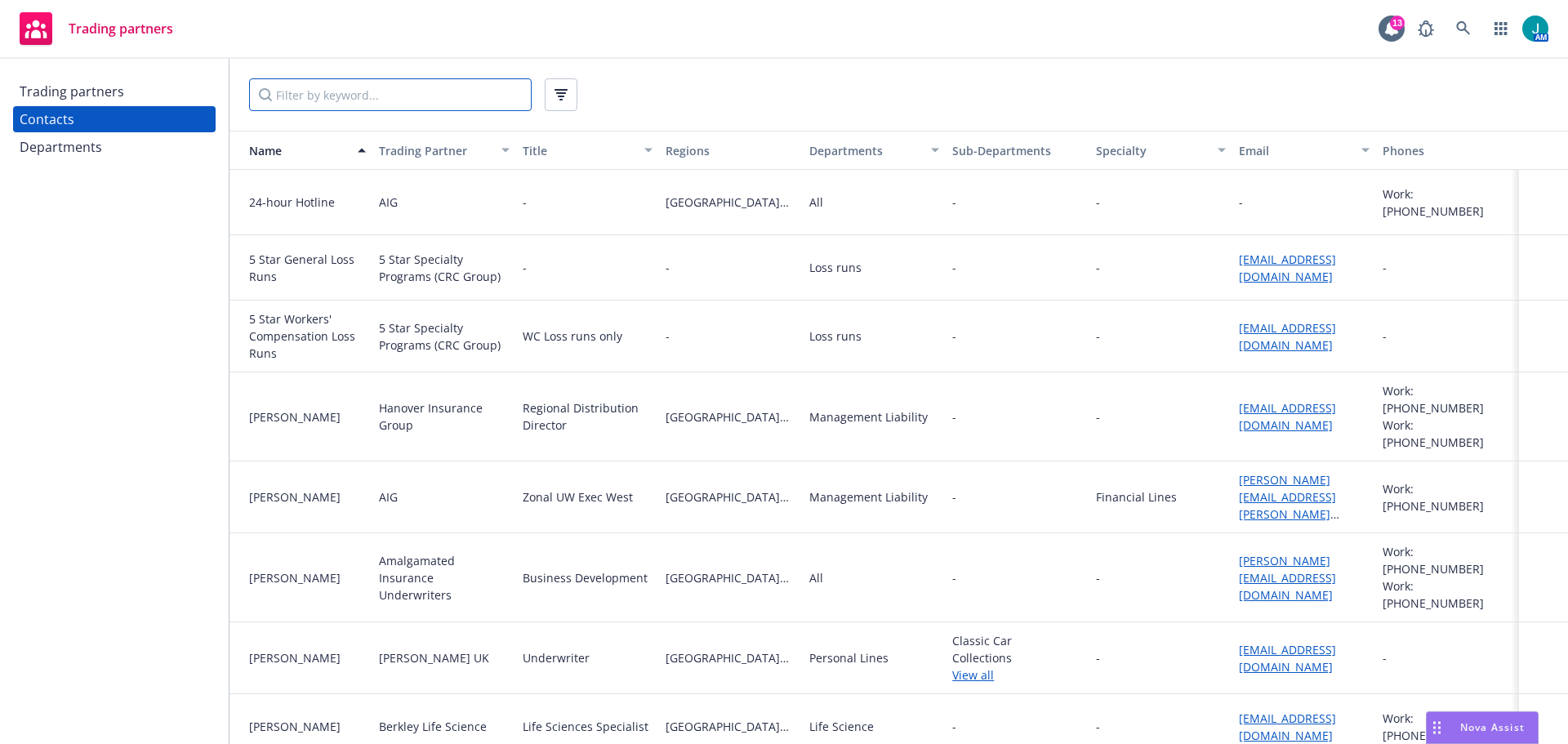
click at [337, 102] on input "Filter by keyword..." at bounding box center [390, 94] width 282 height 32
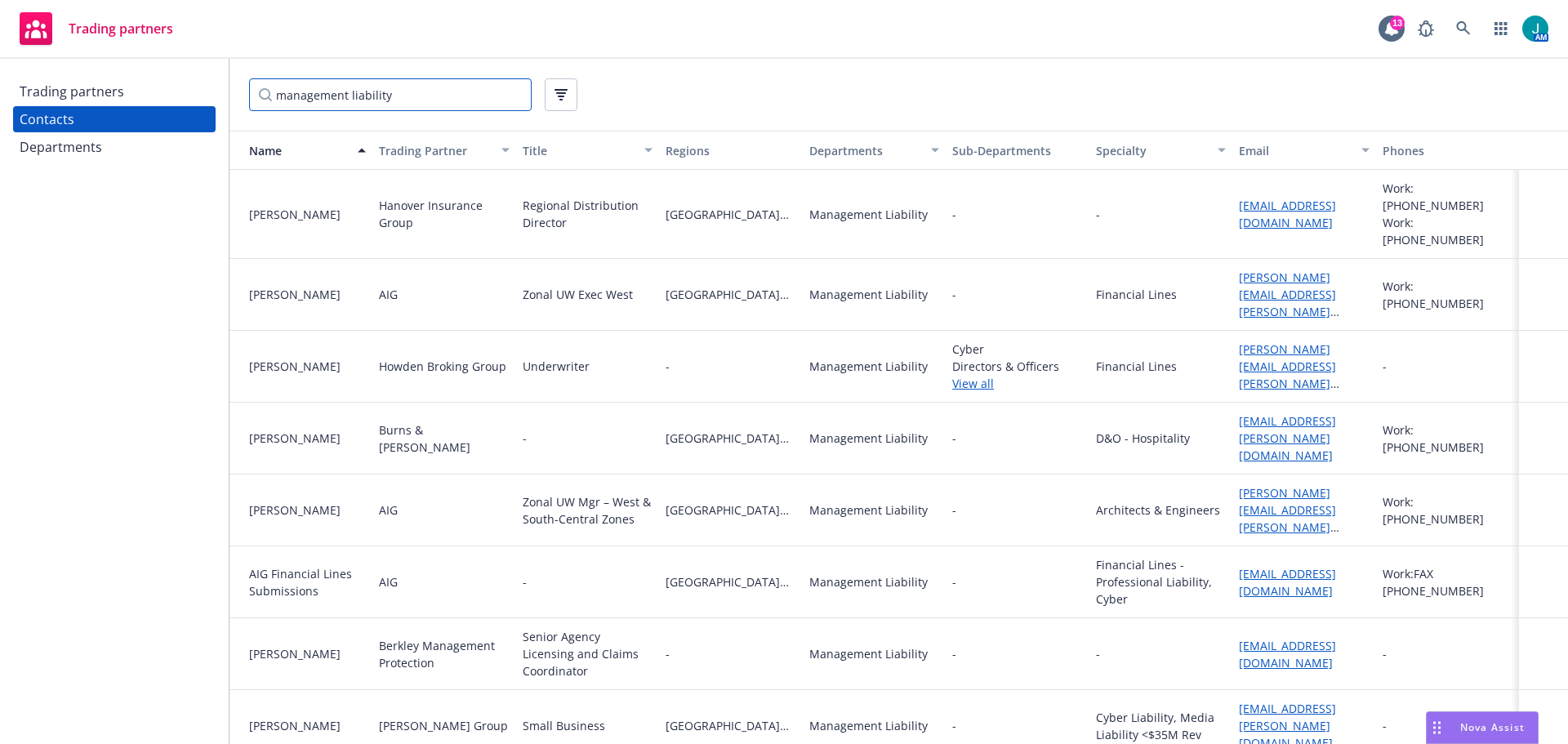
type input "management liability"
drag, startPoint x: 1231, startPoint y: 202, endPoint x: 1356, endPoint y: 205, distance: 125.0
click at [1356, 205] on div "[EMAIL_ADDRESS][DOMAIN_NAME]" at bounding box center [1303, 214] width 130 height 34
copy link "[EMAIL_ADDRESS][DOMAIN_NAME]"
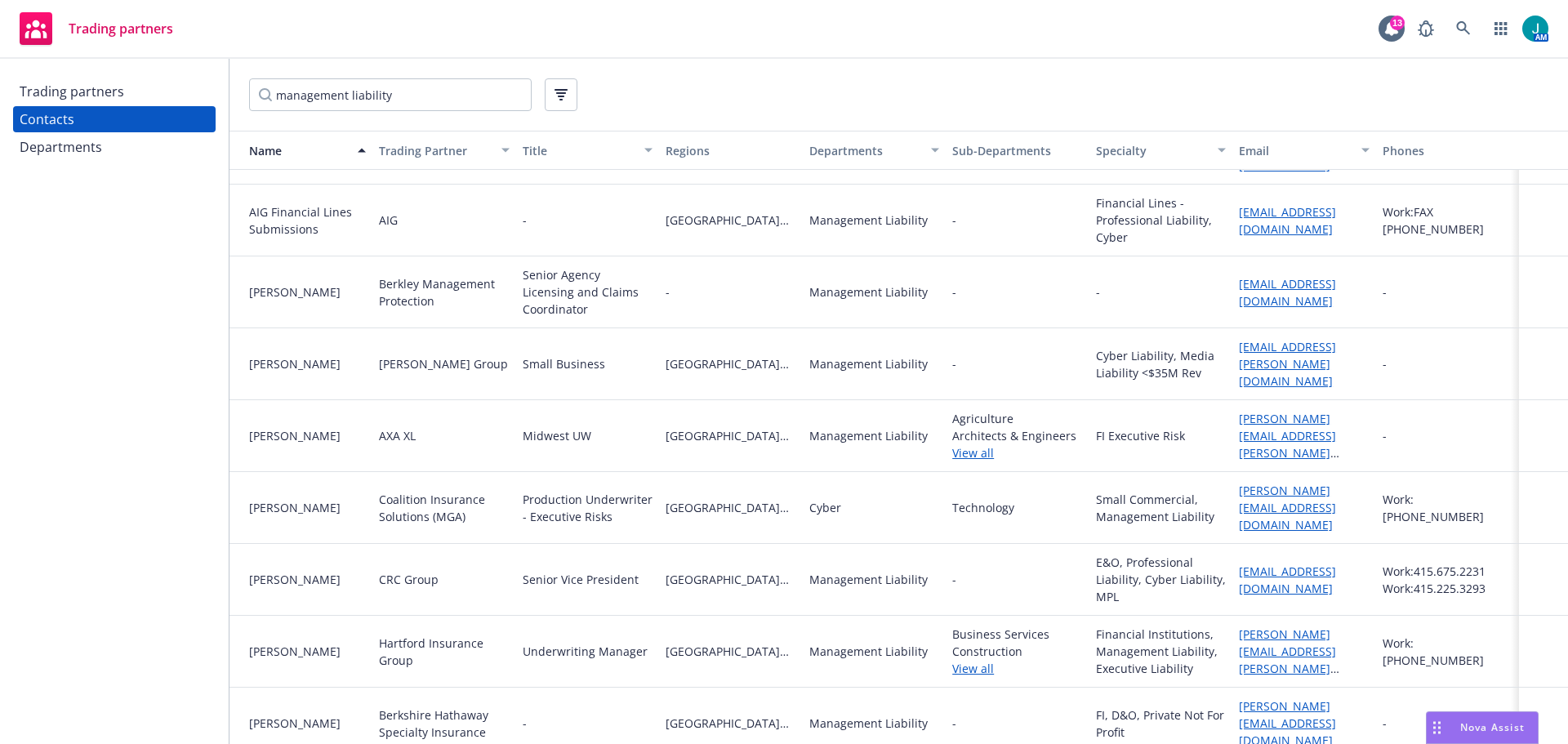
scroll to position [327, 0]
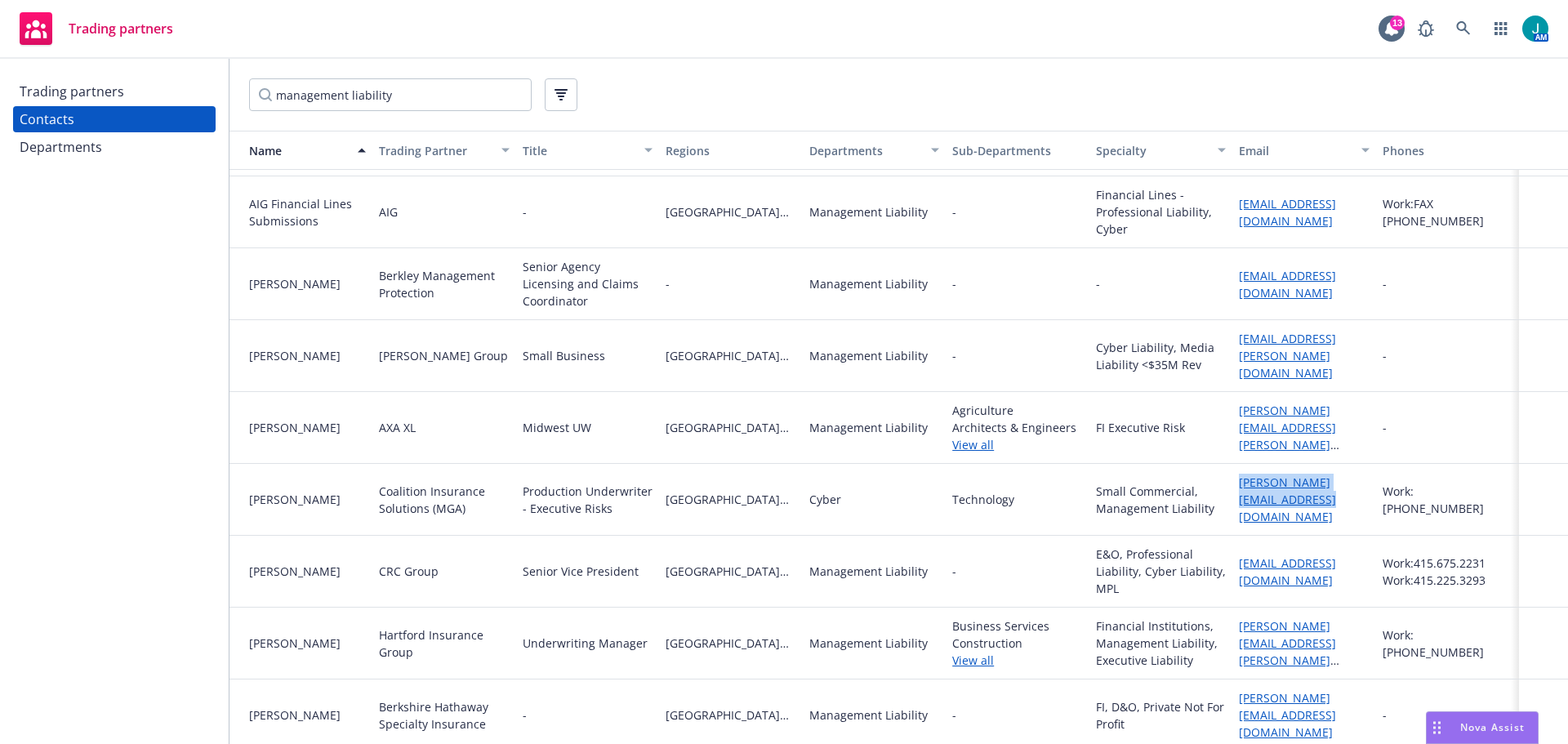
drag, startPoint x: 1231, startPoint y: 468, endPoint x: 1260, endPoint y: 491, distance: 37.0
click at [1260, 491] on div "[PERSON_NAME][EMAIL_ADDRESS][DOMAIN_NAME]" at bounding box center [1303, 499] width 130 height 52
copy link "[PERSON_NAME][EMAIL_ADDRESS][DOMAIN_NAME]"
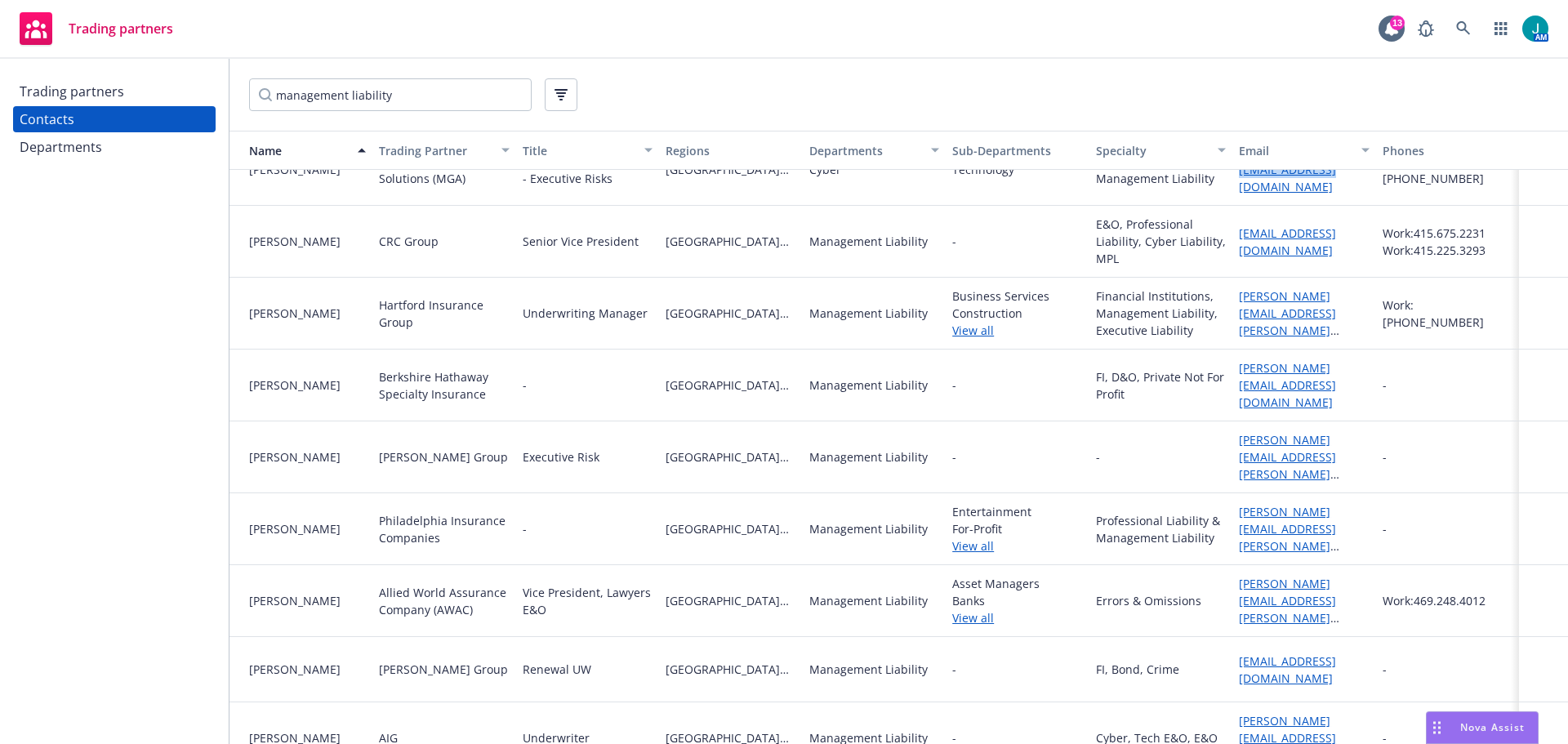
scroll to position [654, 0]
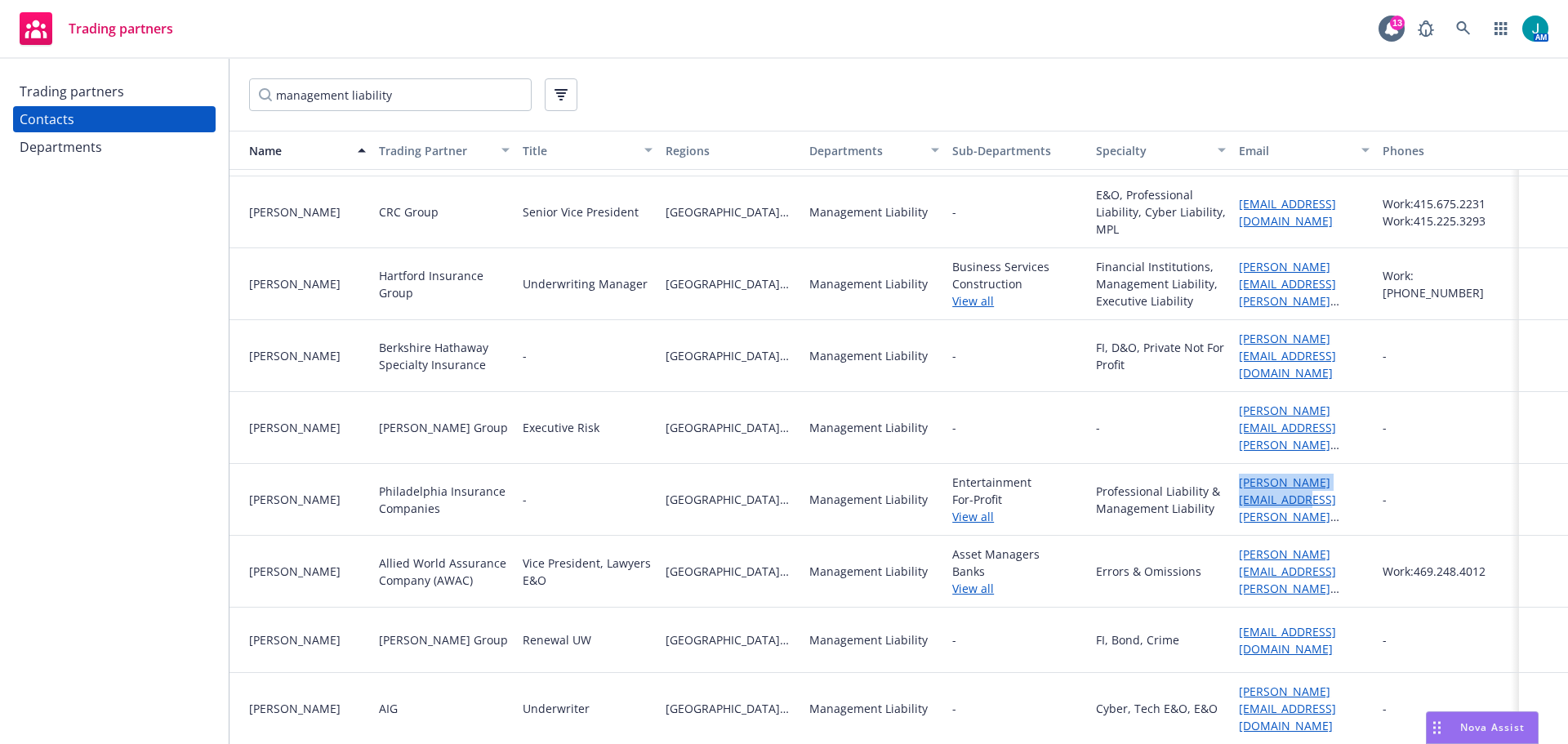
drag, startPoint x: 1227, startPoint y: 472, endPoint x: 1244, endPoint y: 488, distance: 23.3
click at [1244, 488] on div "[PERSON_NAME][EMAIL_ADDRESS][PERSON_NAME][DOMAIN_NAME]" at bounding box center [1304, 500] width 143 height 72
copy link "[PERSON_NAME][EMAIL_ADDRESS][PERSON_NAME][DOMAIN_NAME]"
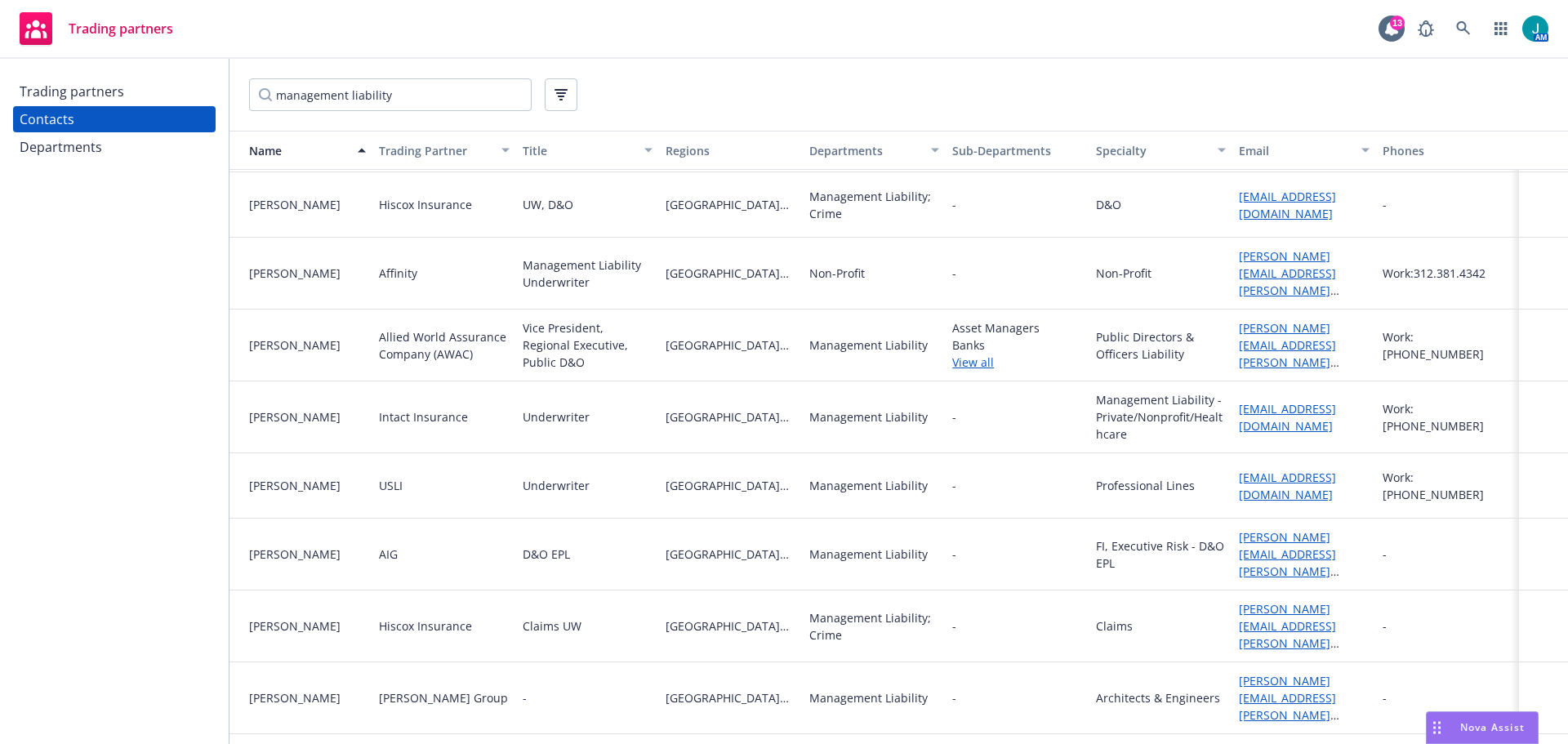
scroll to position [5555, 0]
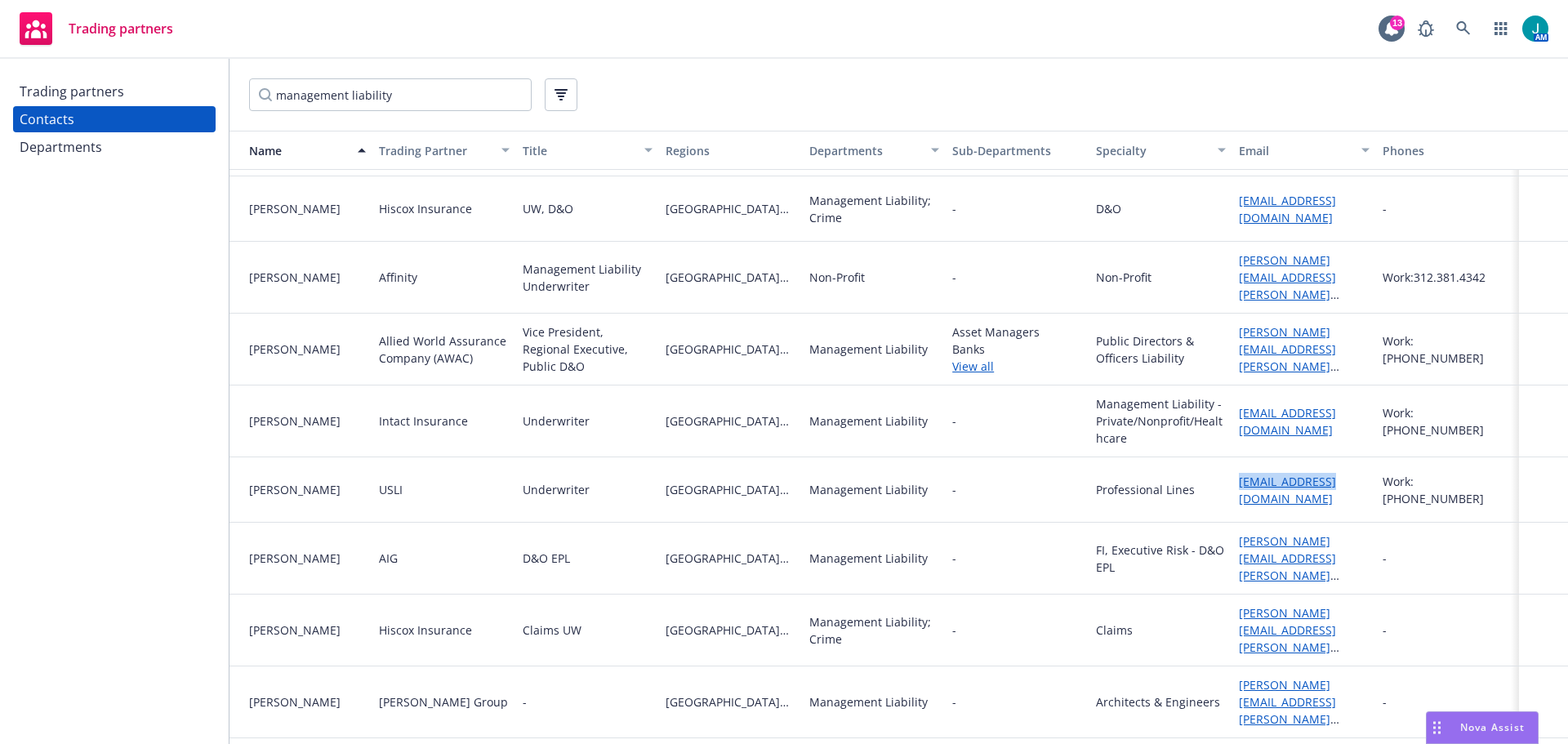
drag, startPoint x: 1227, startPoint y: 478, endPoint x: 1339, endPoint y: 479, distance: 112.0
click at [1339, 479] on div "[EMAIL_ADDRESS][DOMAIN_NAME]" at bounding box center [1304, 490] width 143 height 65
copy link "[EMAIL_ADDRESS][DOMAIN_NAME]"
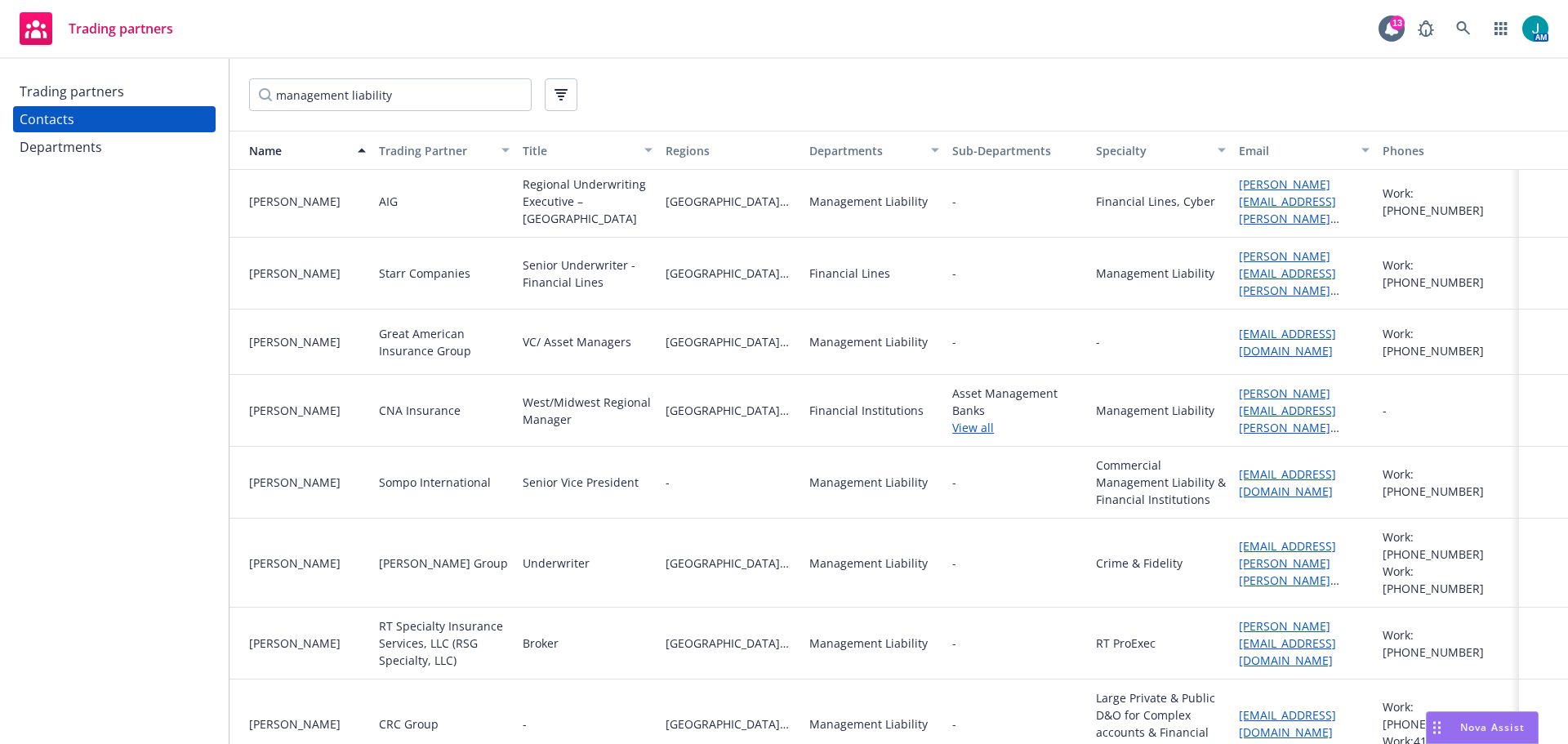
scroll to position [8986, 0]
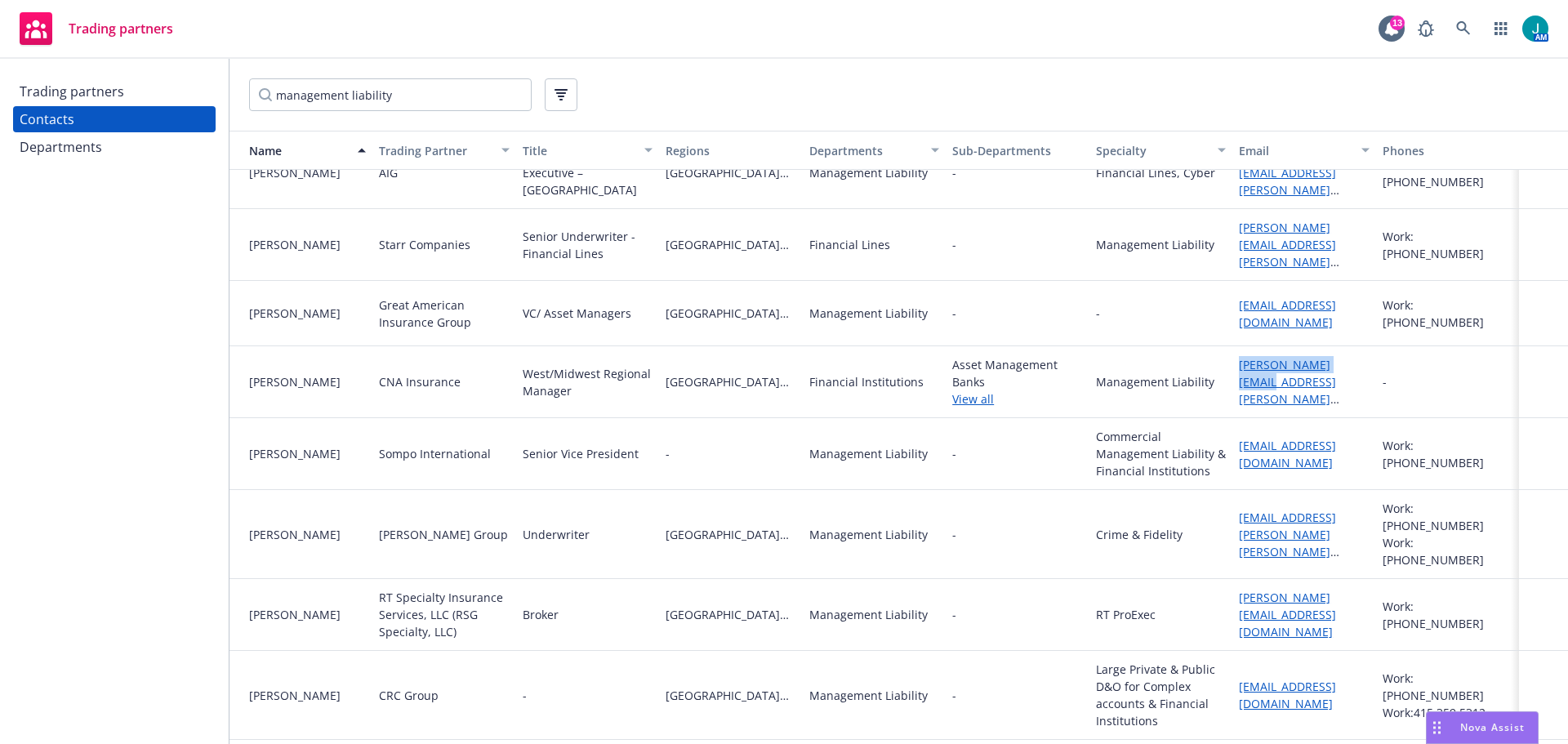
drag, startPoint x: 1230, startPoint y: 371, endPoint x: 1350, endPoint y: 366, distance: 120.1
click at [1350, 366] on div "[PERSON_NAME][EMAIL_ADDRESS][PERSON_NAME][DOMAIN_NAME]" at bounding box center [1304, 382] width 143 height 72
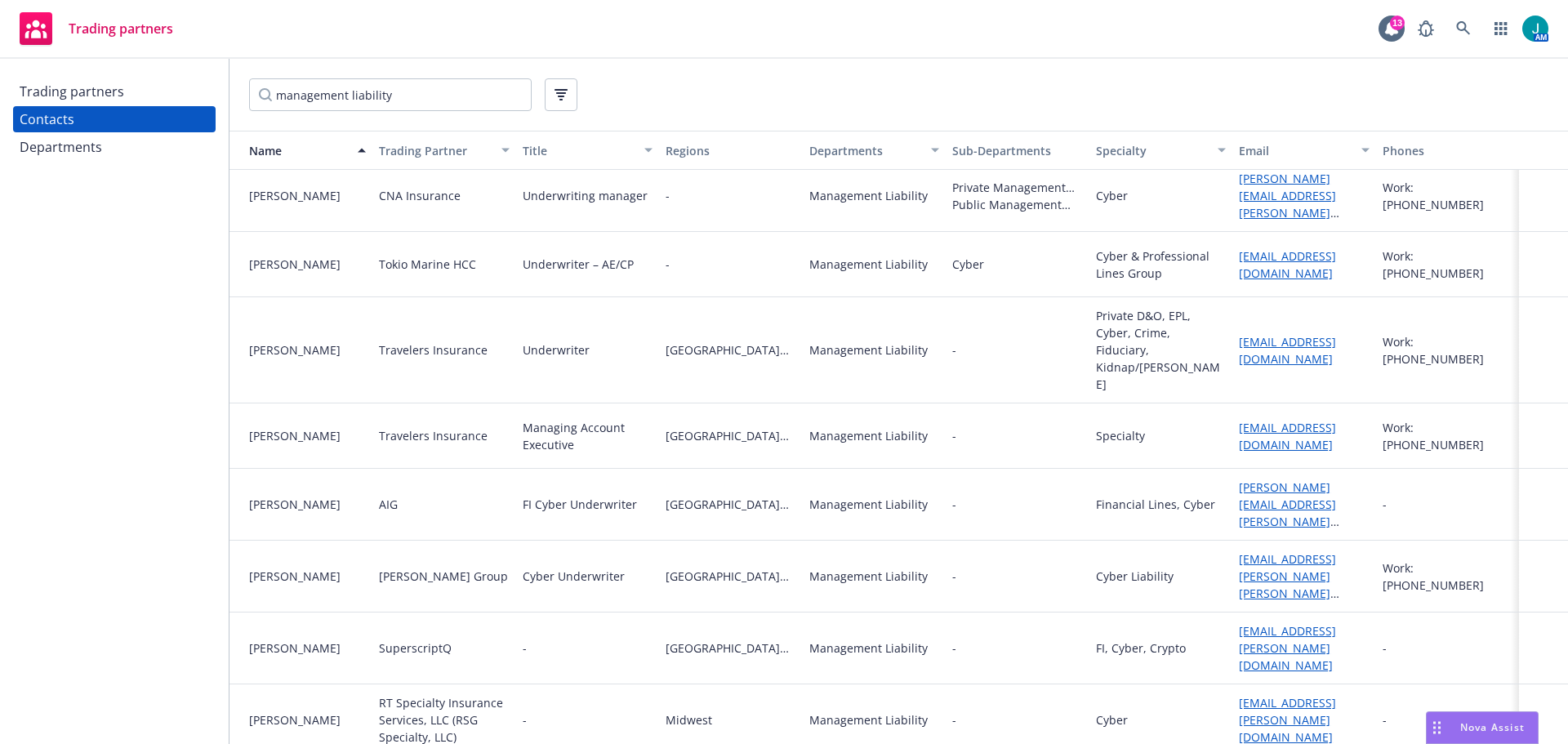
scroll to position [980, 0]
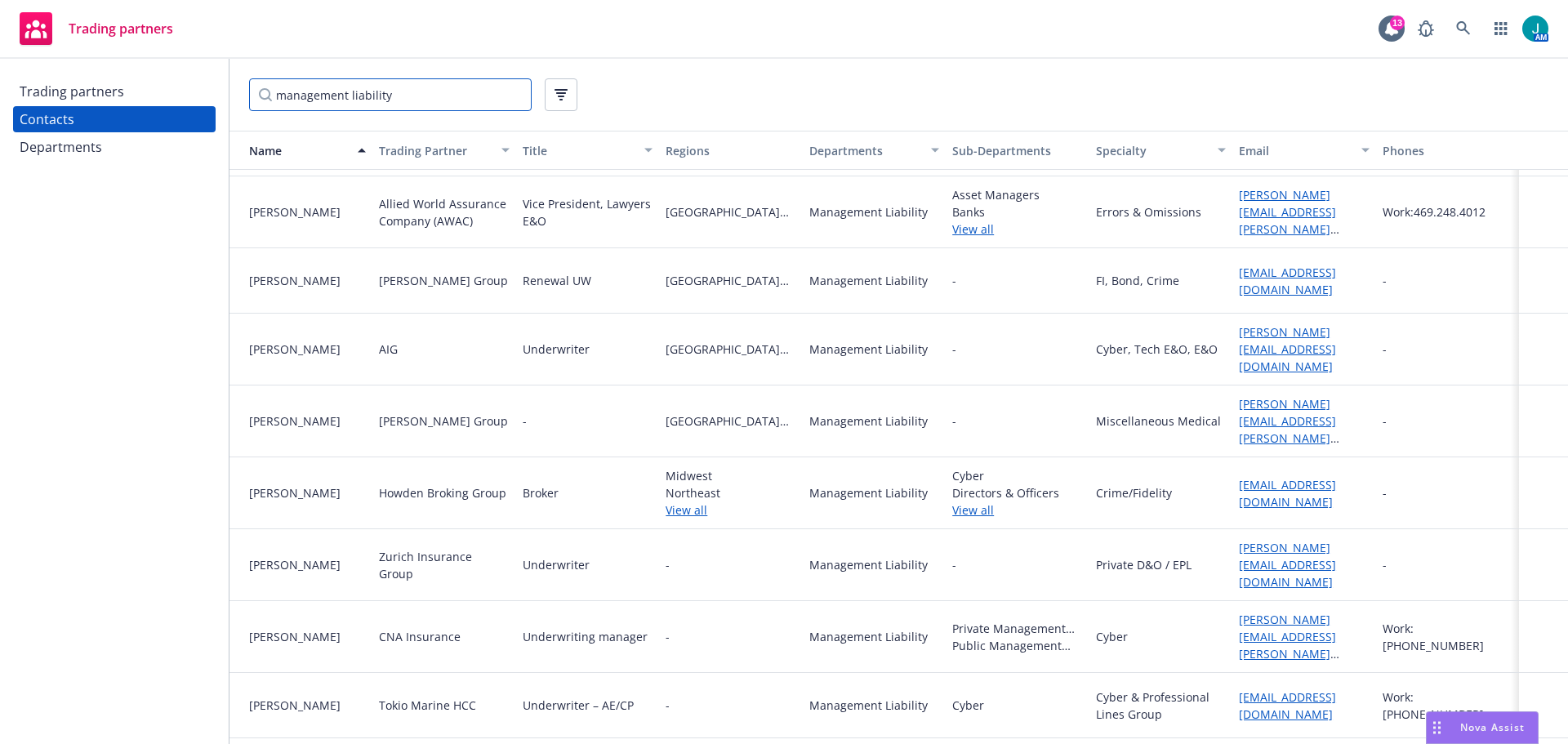
drag, startPoint x: 435, startPoint y: 90, endPoint x: 158, endPoint y: 106, distance: 277.5
click at [158, 105] on div "Trading partners Contacts Departments management liability Name Trading Partner…" at bounding box center [784, 401] width 1568 height 685
click at [109, 94] on div "Trading partners" at bounding box center [71, 91] width 105 height 26
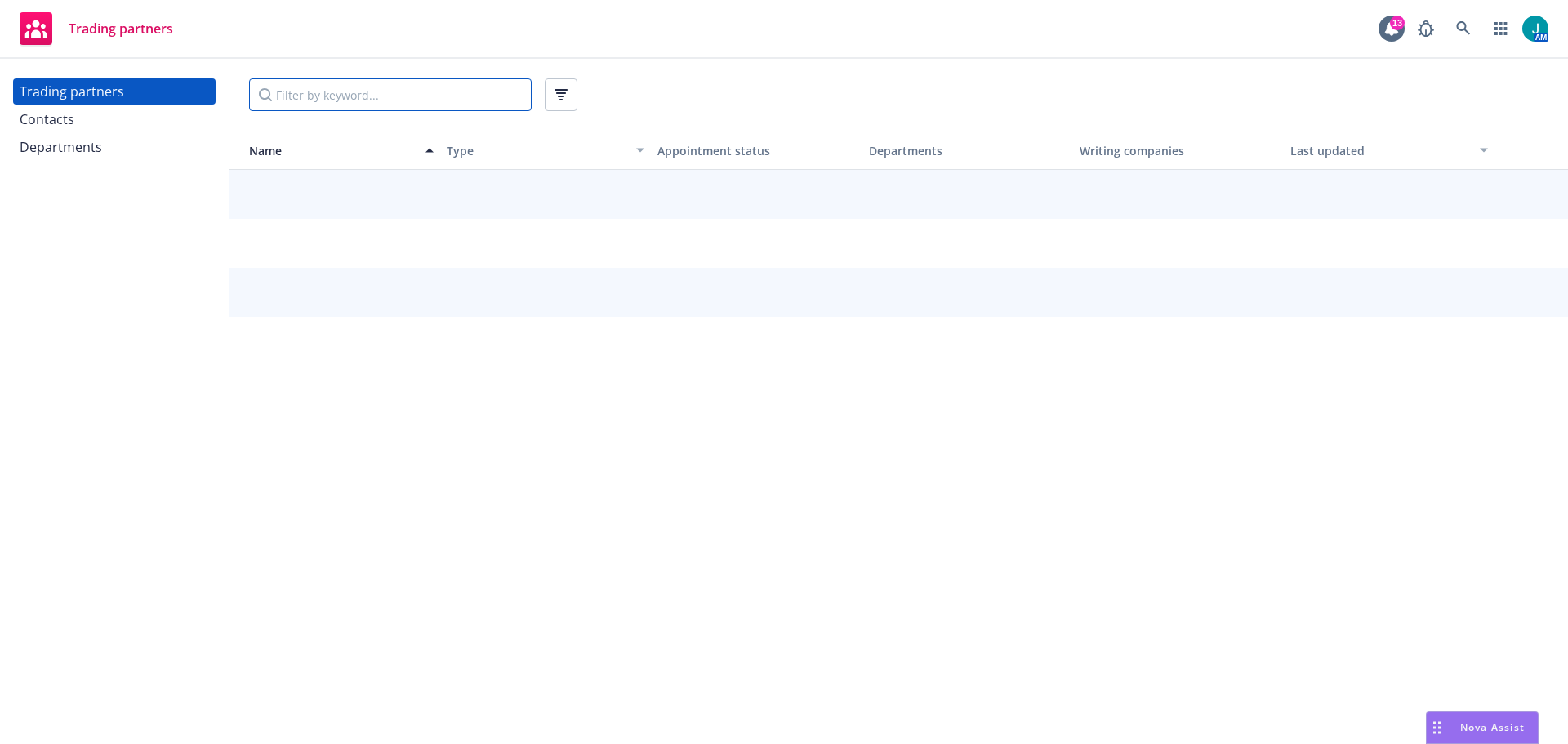
click at [325, 105] on input "Filter by keyword..." at bounding box center [390, 94] width 282 height 32
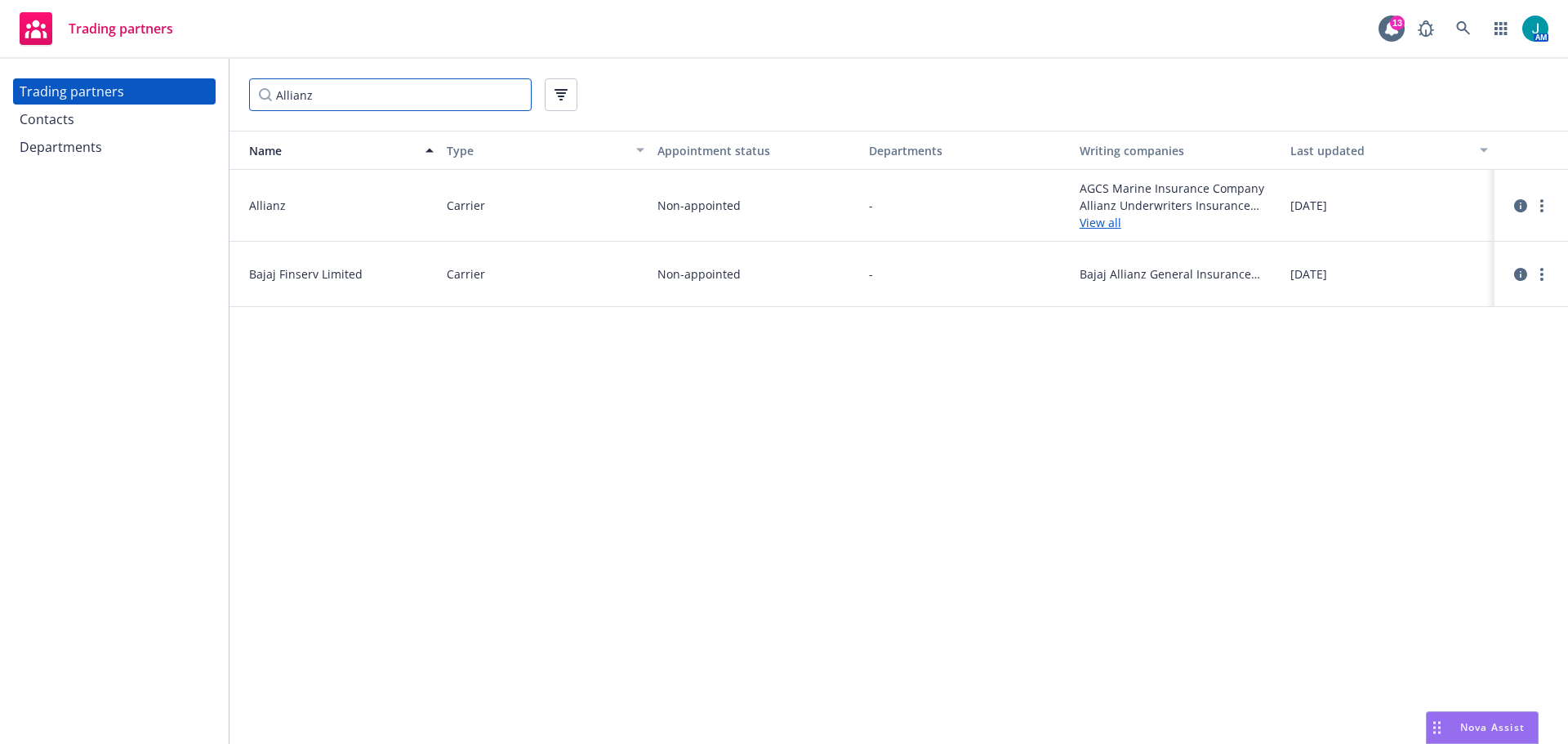
type input "Allianz"
click at [1091, 221] on link "View all" at bounding box center [1178, 223] width 197 height 17
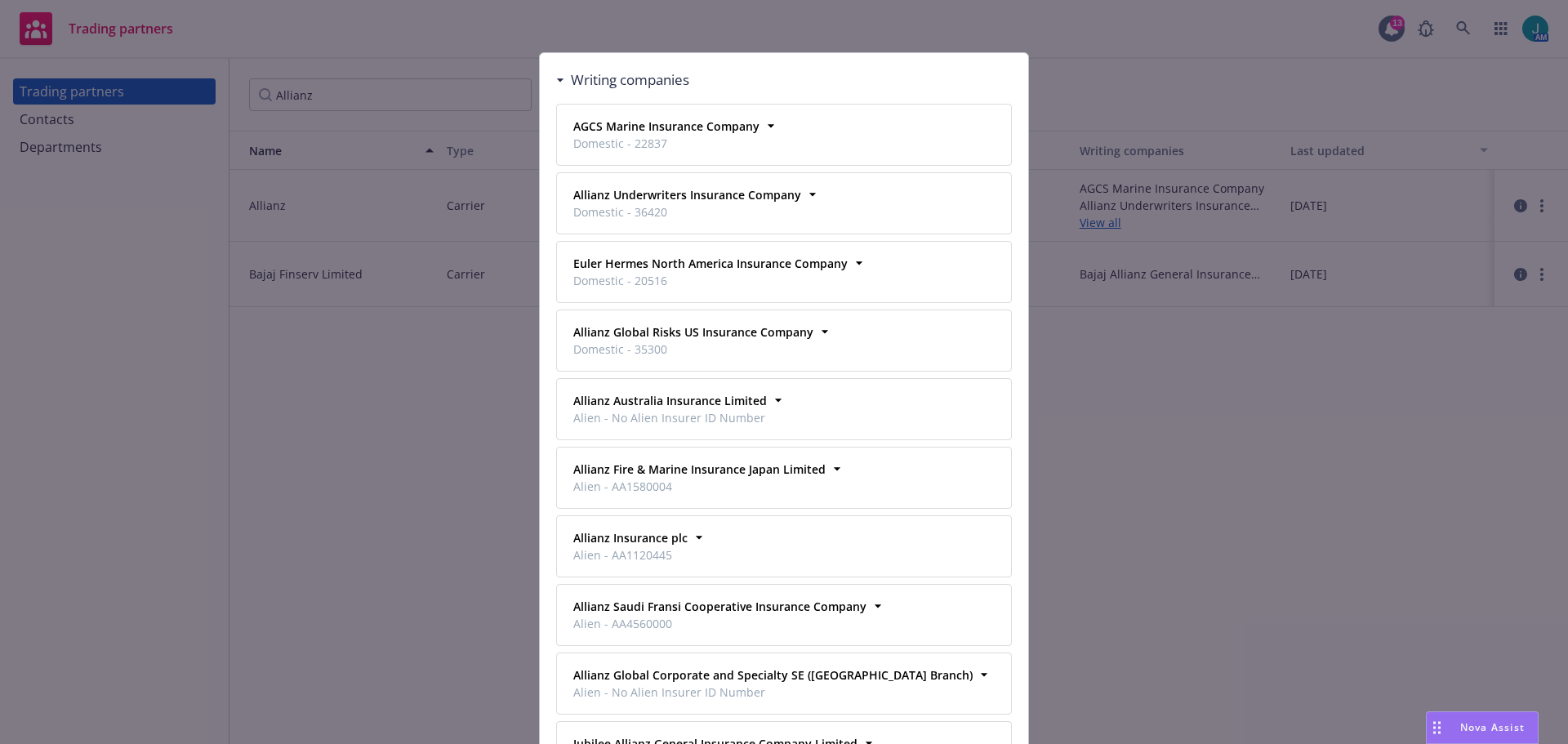
click at [1155, 388] on div "Writing companies AGCS Marine Insurance Company Domestic - 22837 Business addre…" at bounding box center [784, 372] width 1568 height 744
drag, startPoint x: 1463, startPoint y: 354, endPoint x: 1506, endPoint y: 251, distance: 111.6
click at [1482, 311] on div "Writing companies AGCS Marine Insurance Company Domestic - 22837 Business addre…" at bounding box center [784, 372] width 1568 height 744
click at [1505, 224] on div "Writing companies AGCS Marine Insurance Company Domestic - 22837 Business addre…" at bounding box center [784, 372] width 1568 height 744
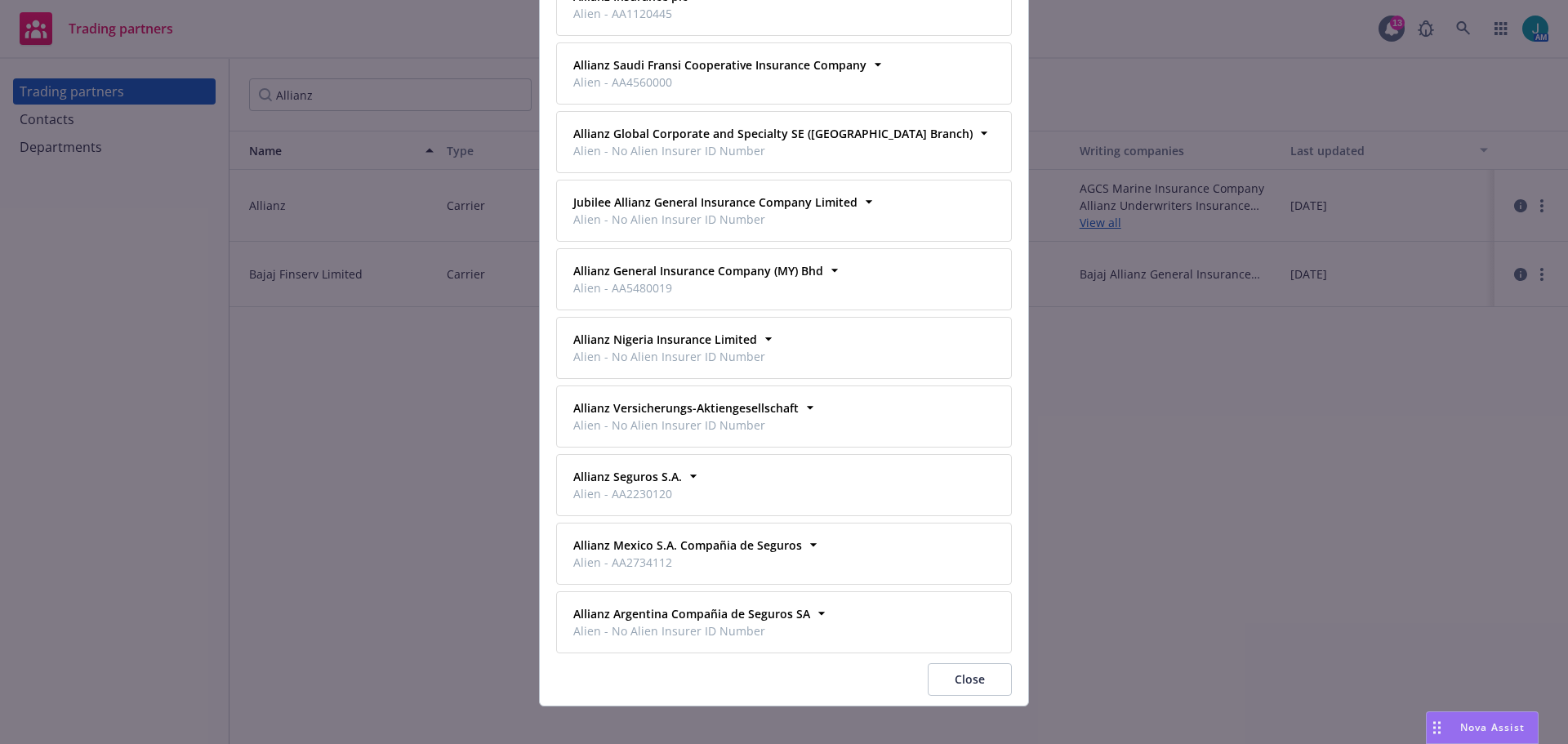
scroll to position [556, 0]
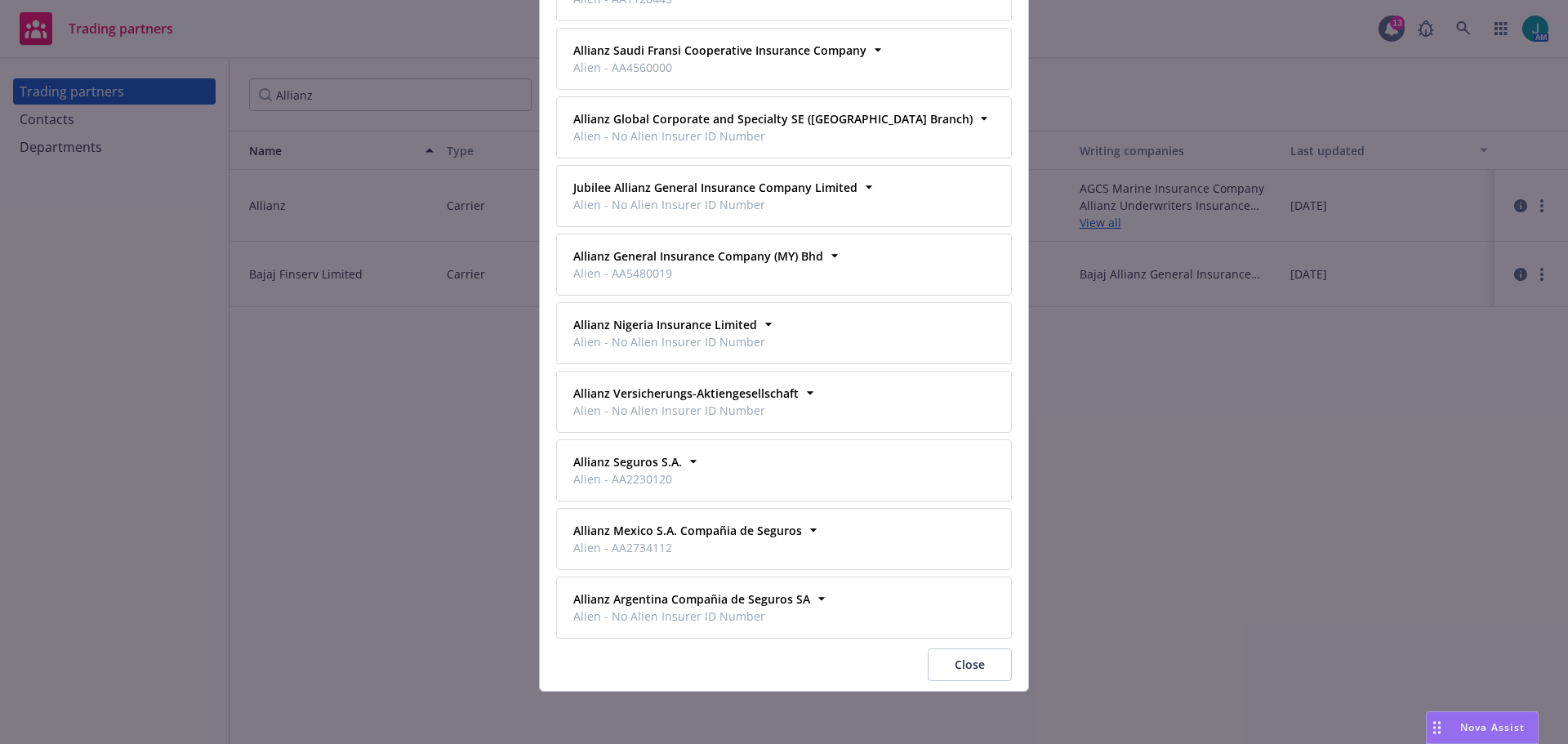
drag, startPoint x: 1044, startPoint y: 661, endPoint x: 968, endPoint y: 671, distance: 76.7
click at [1035, 663] on div "Writing companies AGCS Marine Insurance Company Domestic - 22837 Business addre…" at bounding box center [784, 372] width 1568 height 744
click at [968, 670] on button "Close" at bounding box center [969, 665] width 84 height 32
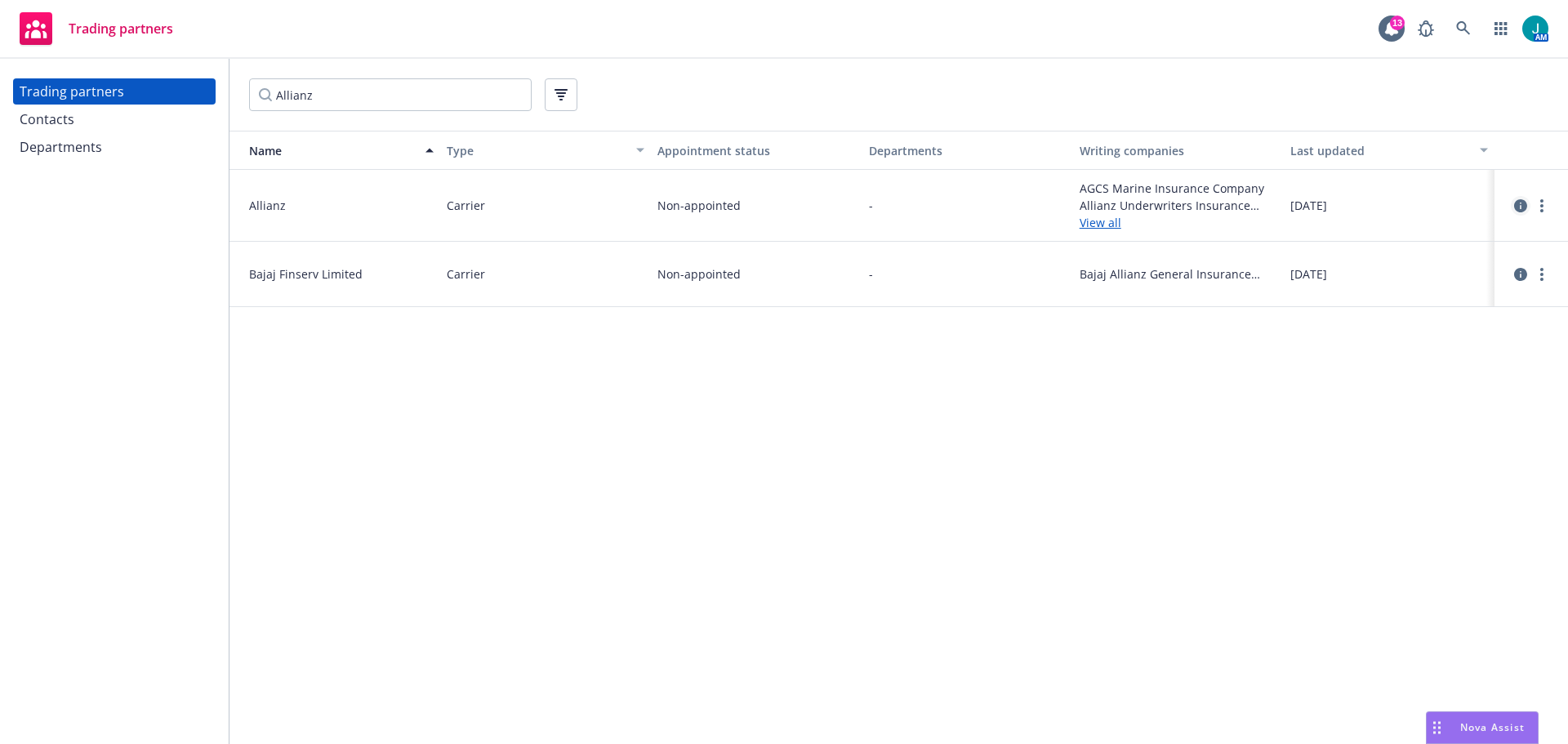
click at [1518, 209] on icon "circleInformation" at bounding box center [1520, 205] width 13 height 13
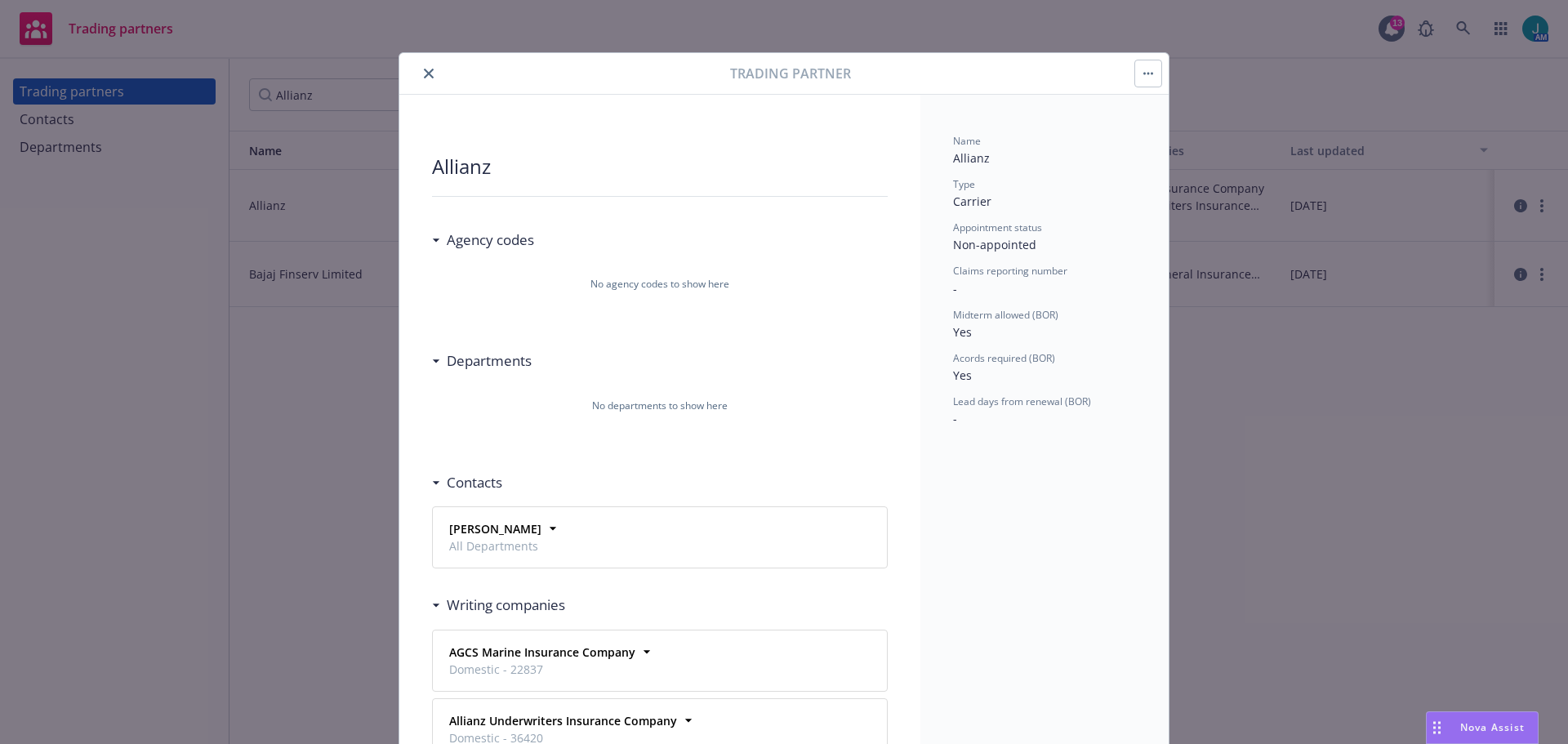
click at [424, 77] on icon "close" at bounding box center [429, 74] width 10 height 10
